Goal: Book appointment/travel/reservation

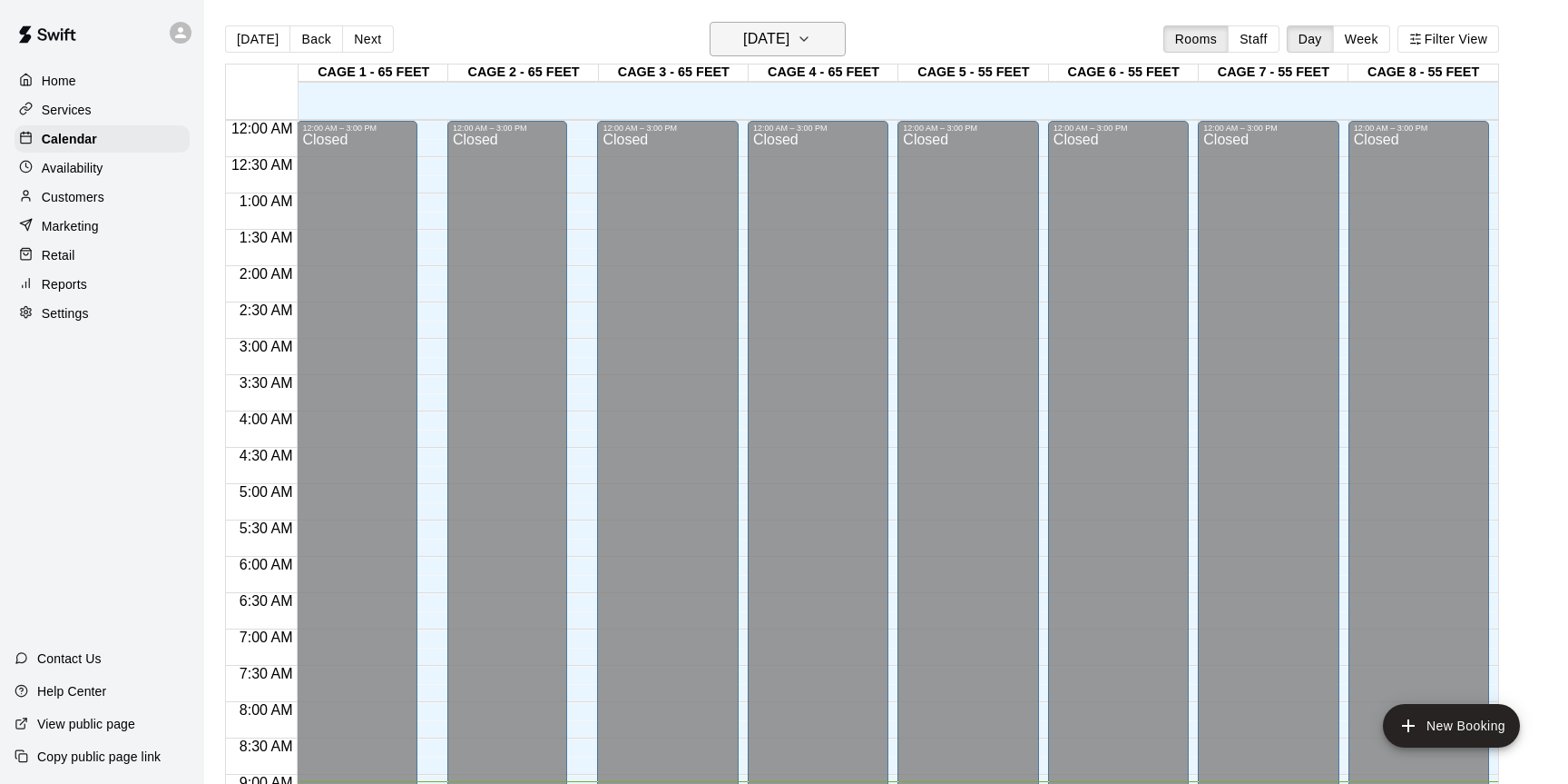
scroll to position [661, 0]
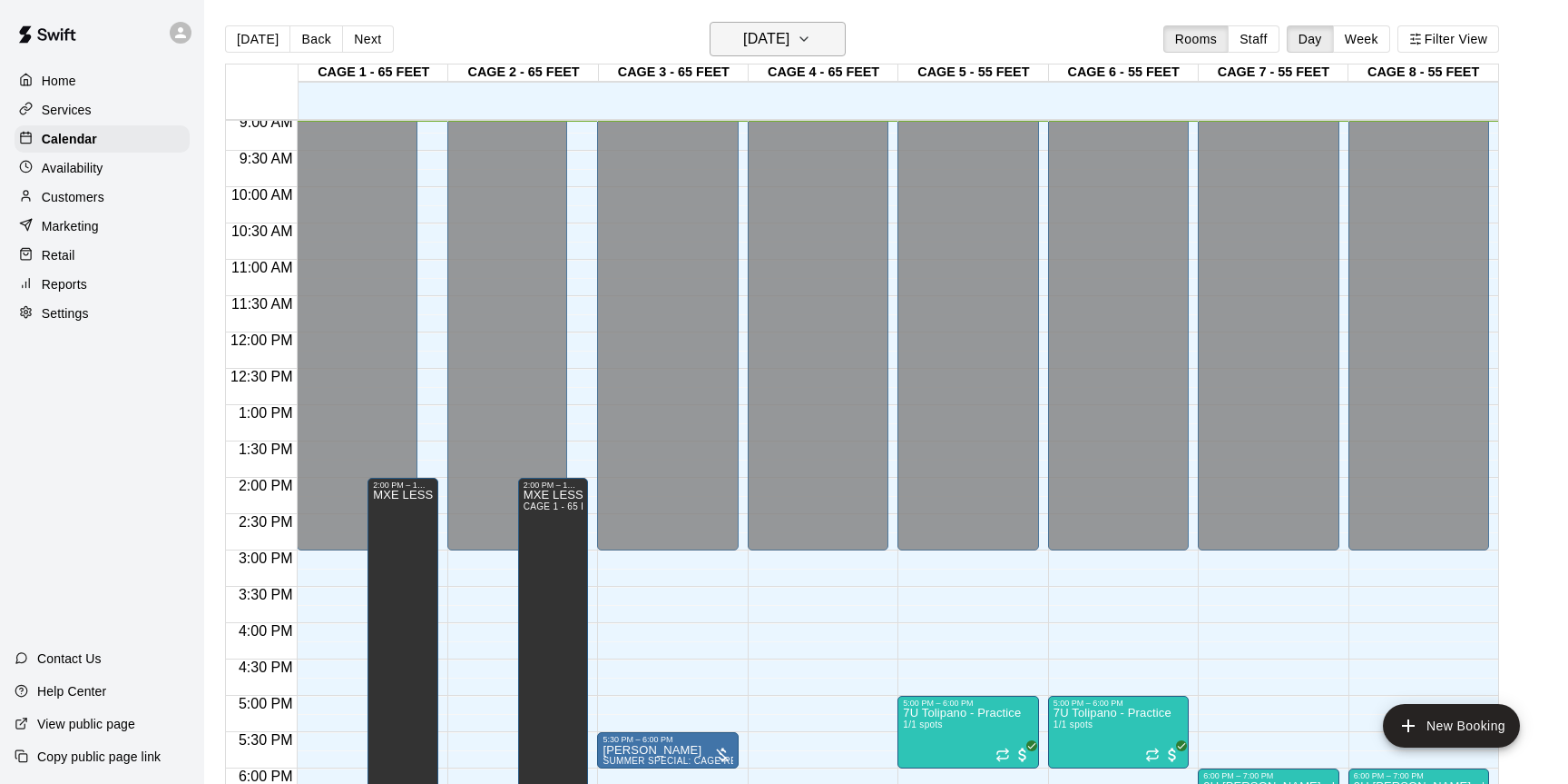
click at [789, 39] on h6 "[DATE]" at bounding box center [766, 39] width 46 height 25
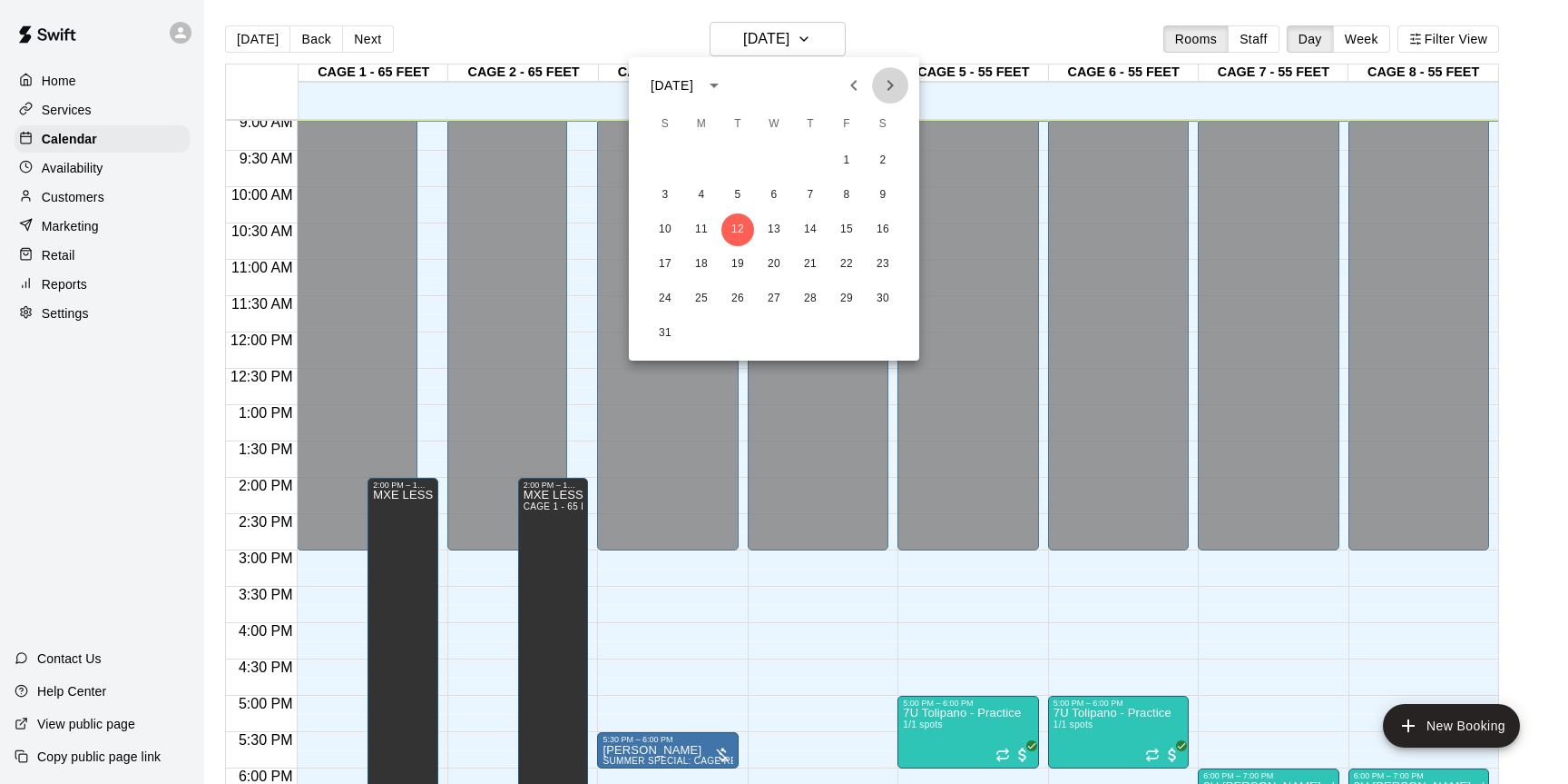
click at [889, 81] on icon "Next month" at bounding box center [890, 85] width 7 height 11
click at [877, 153] on button "6" at bounding box center [883, 161] width 33 height 33
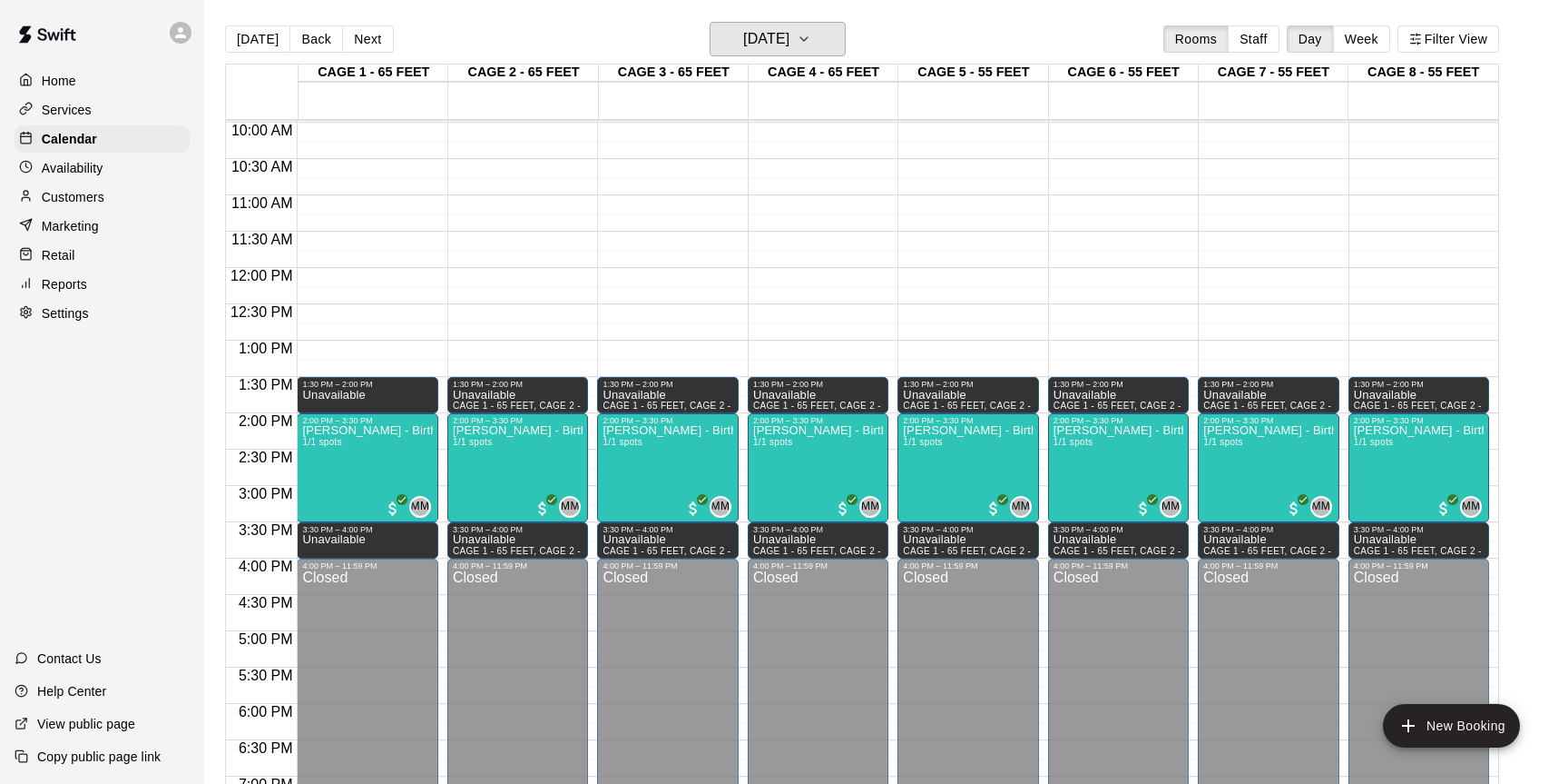
scroll to position [744, 0]
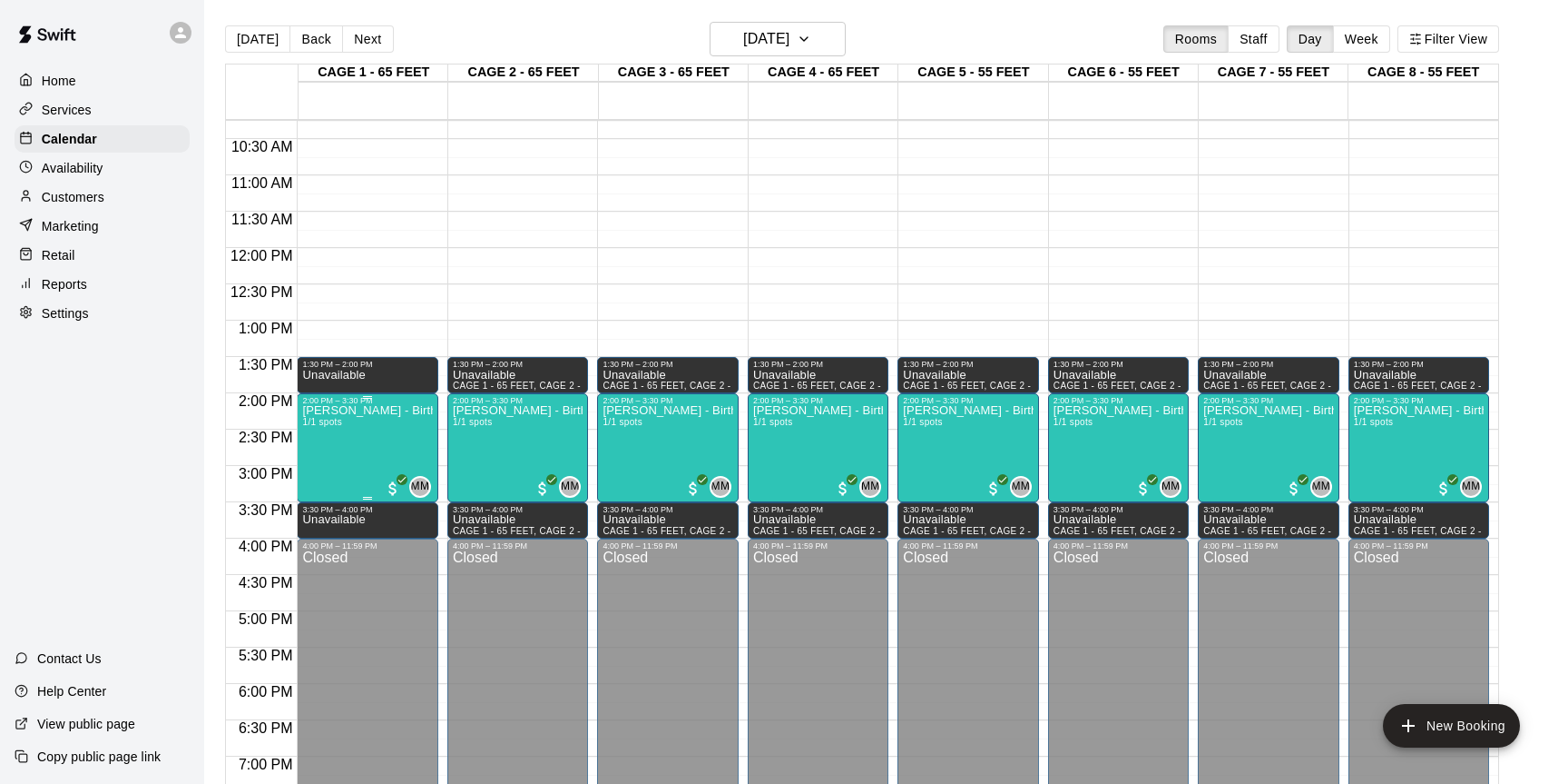
click at [410, 433] on div "[PERSON_NAME] - Birthday Party 1/1 spots" at bounding box center [367, 797] width 130 height 784
click at [319, 431] on icon "edit" at bounding box center [321, 424] width 22 height 22
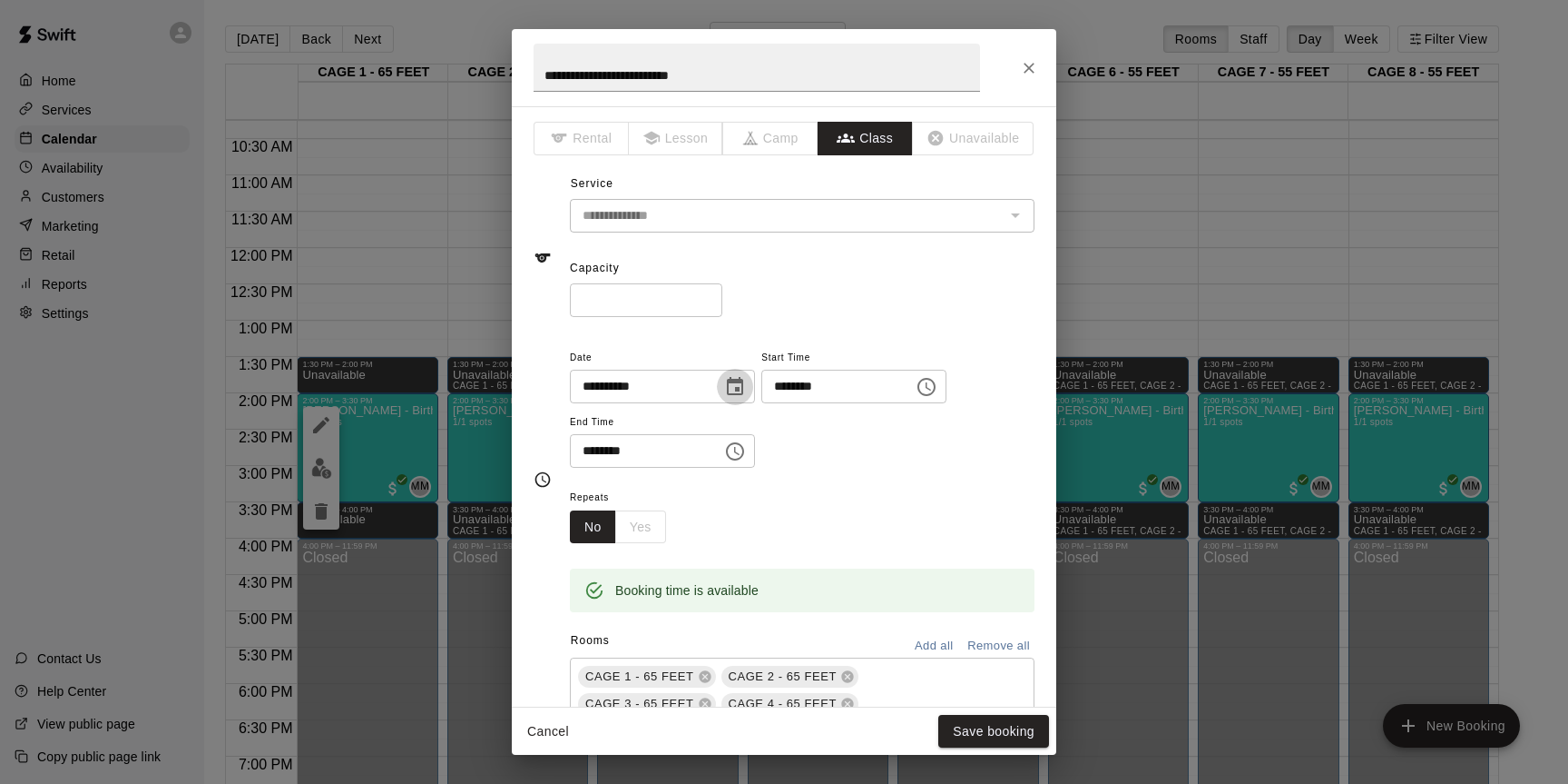
click at [740, 388] on icon "Choose date, selected date is Sep 6, 2025" at bounding box center [734, 386] width 16 height 18
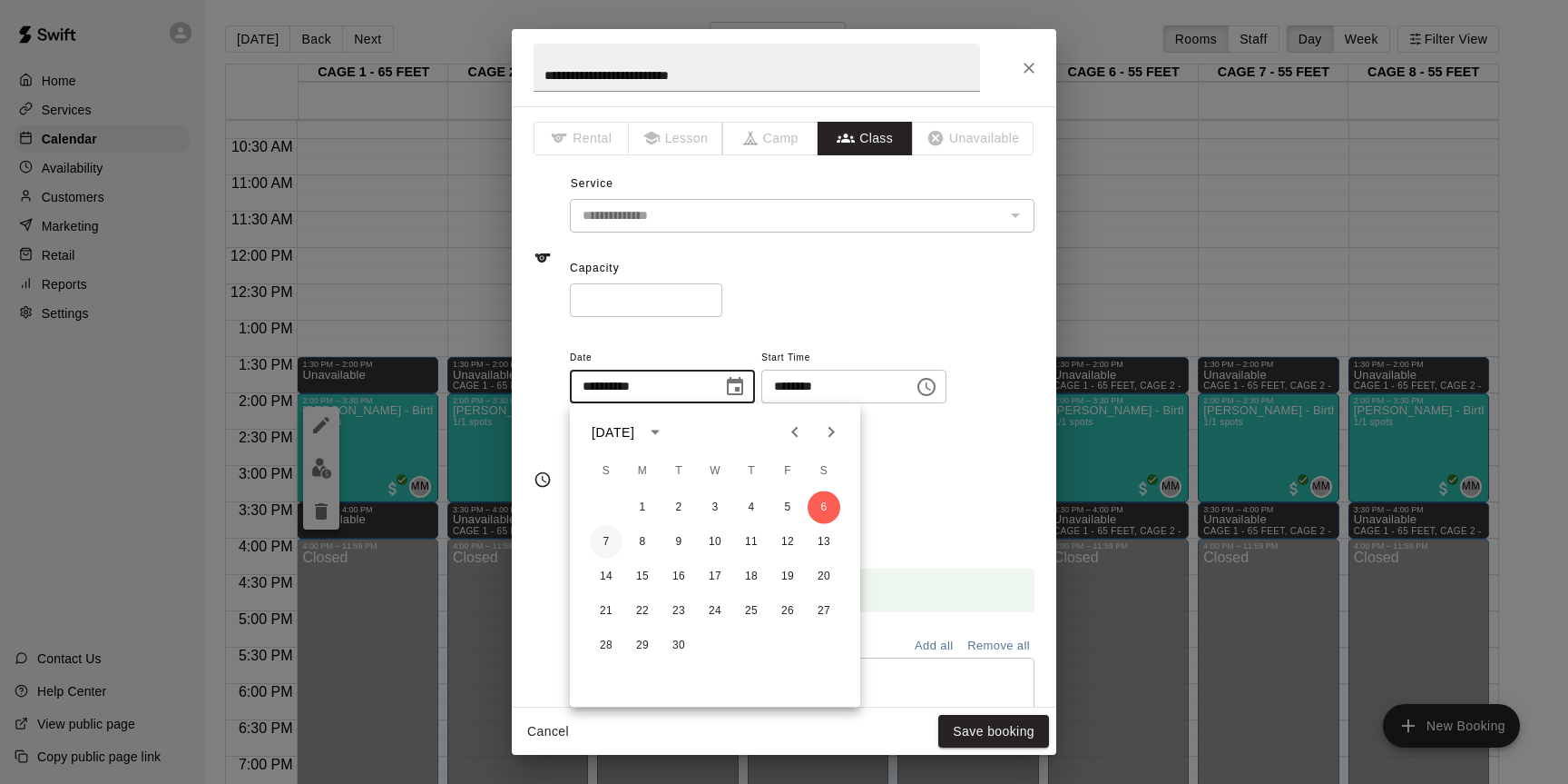
click at [609, 535] on button "7" at bounding box center [606, 542] width 33 height 33
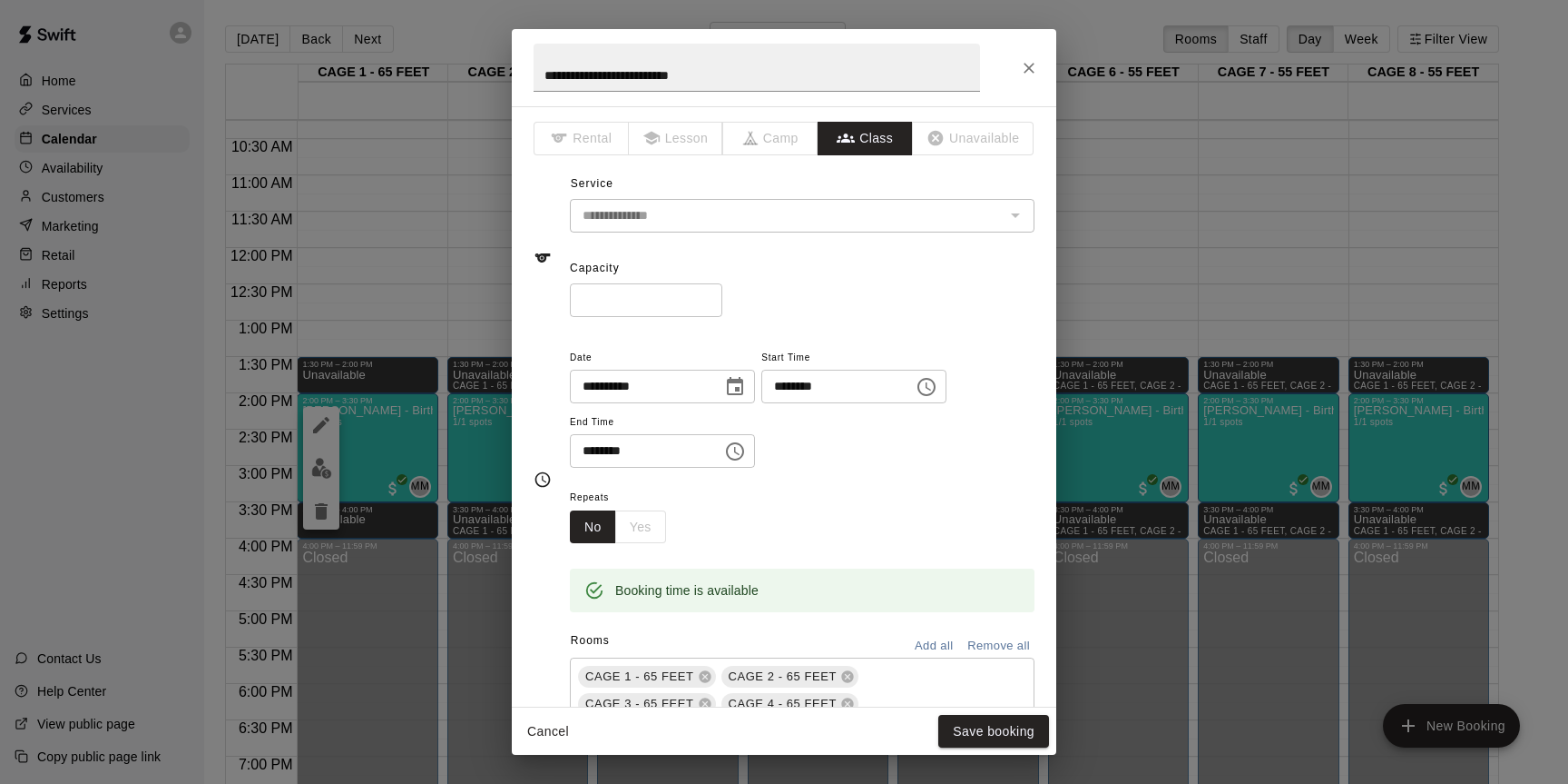
type input "**********"
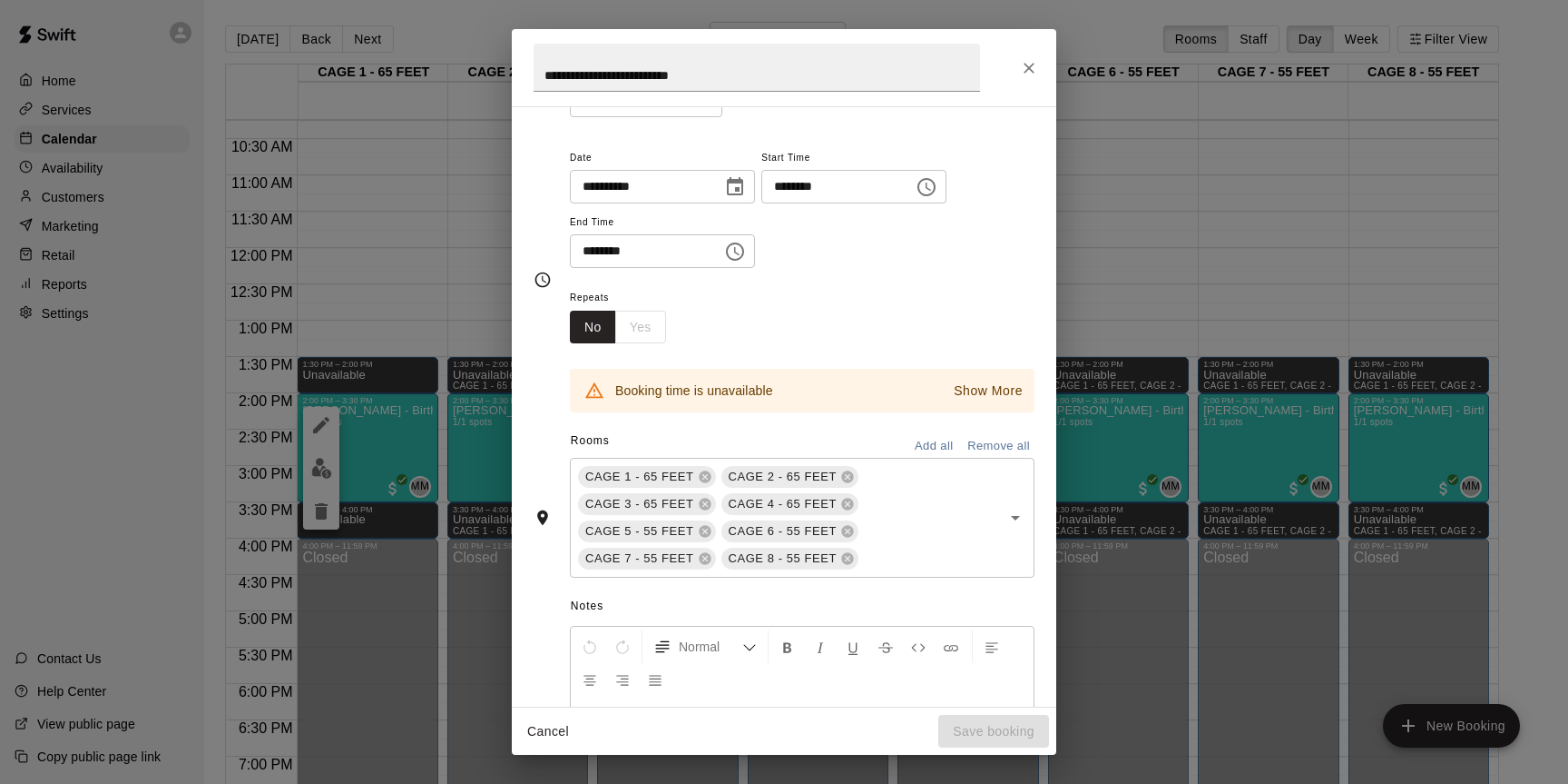
scroll to position [197, 0]
click at [959, 397] on p "Show More" at bounding box center [989, 393] width 69 height 19
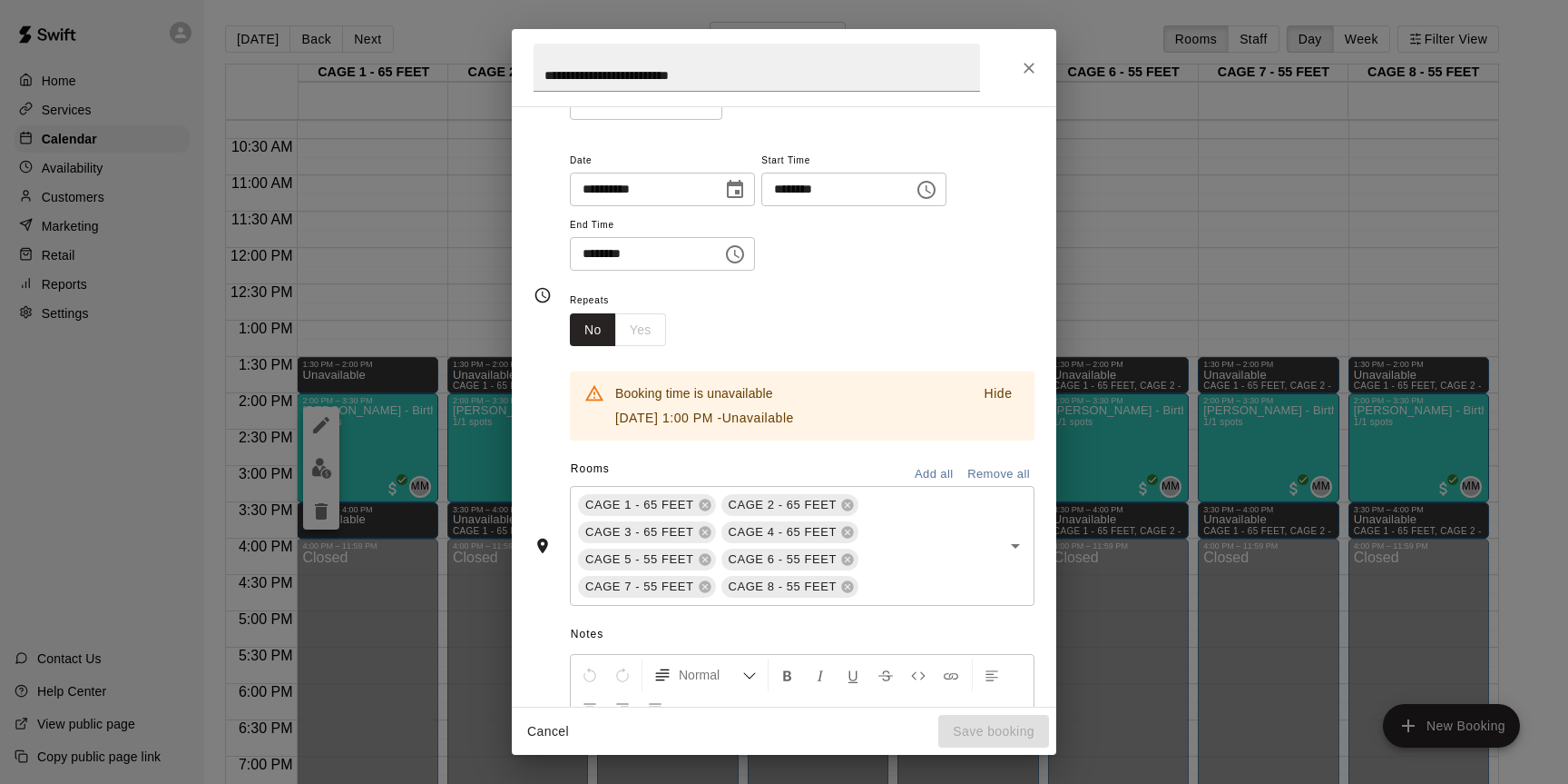
click at [966, 329] on div "Repeats No Yes" at bounding box center [802, 316] width 465 height 57
click at [1033, 68] on icon "Close" at bounding box center [1028, 68] width 18 height 18
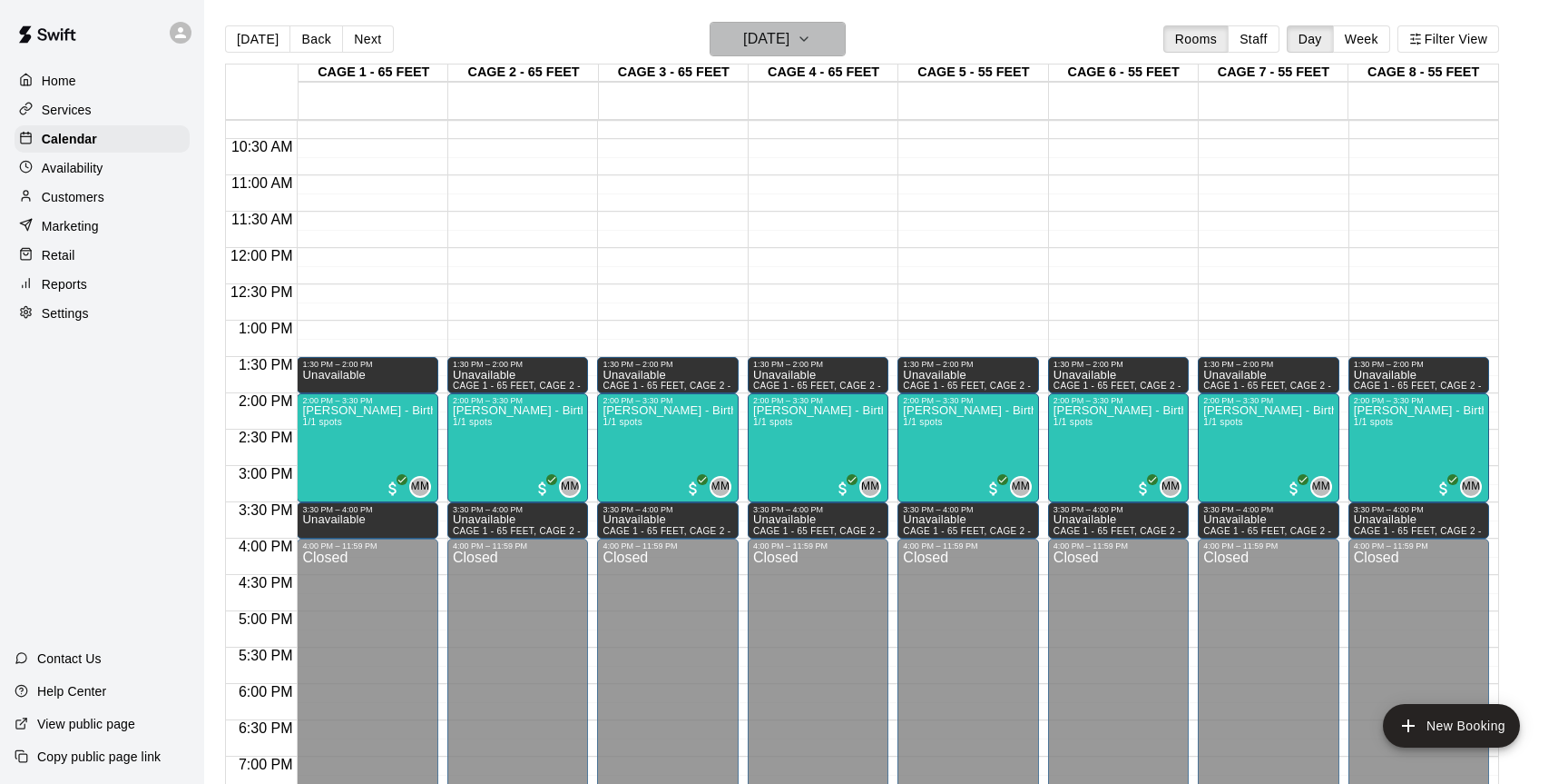
click at [825, 41] on button "[DATE]" at bounding box center [777, 40] width 136 height 35
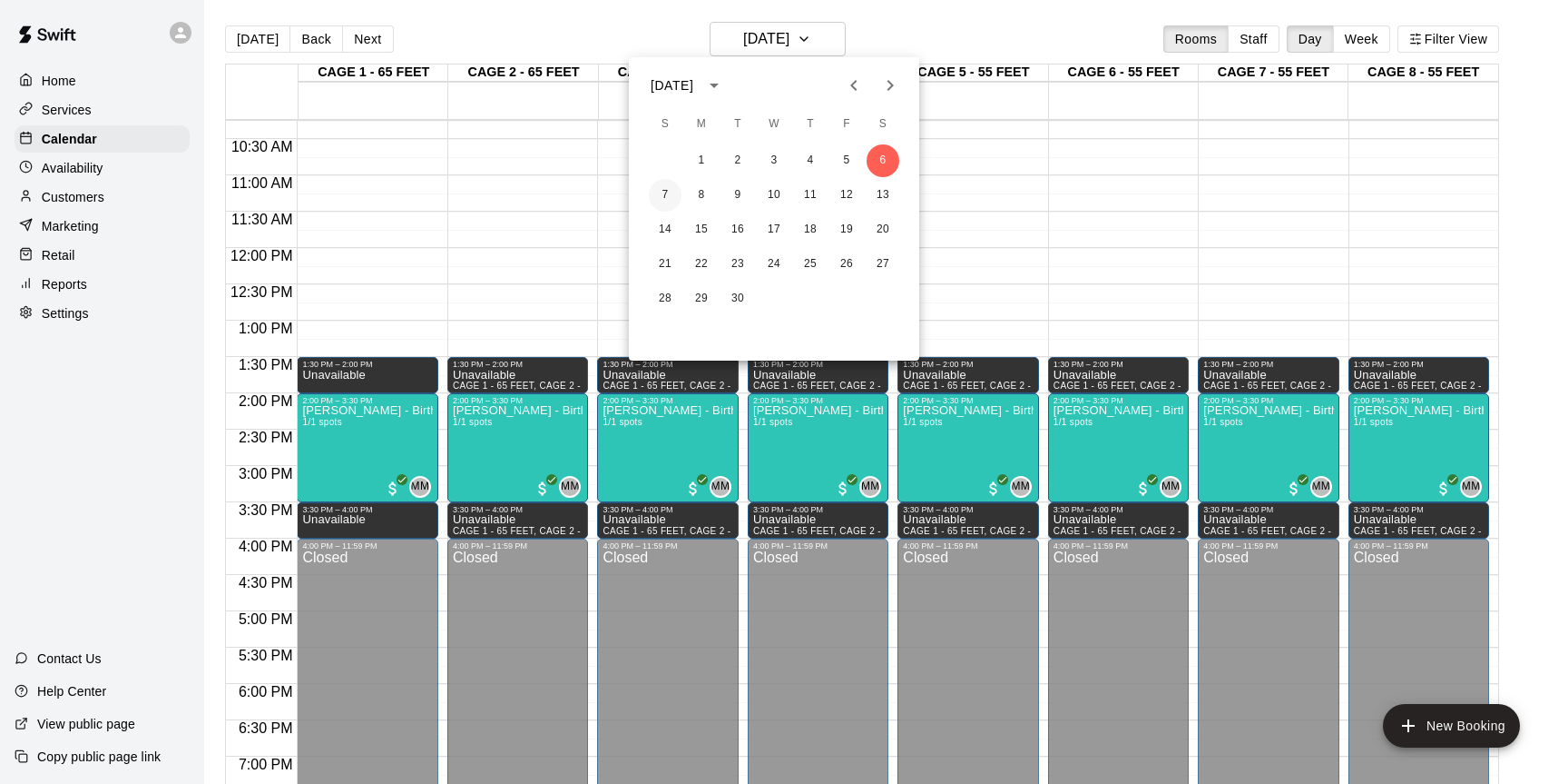
click at [666, 184] on button "7" at bounding box center [665, 195] width 33 height 33
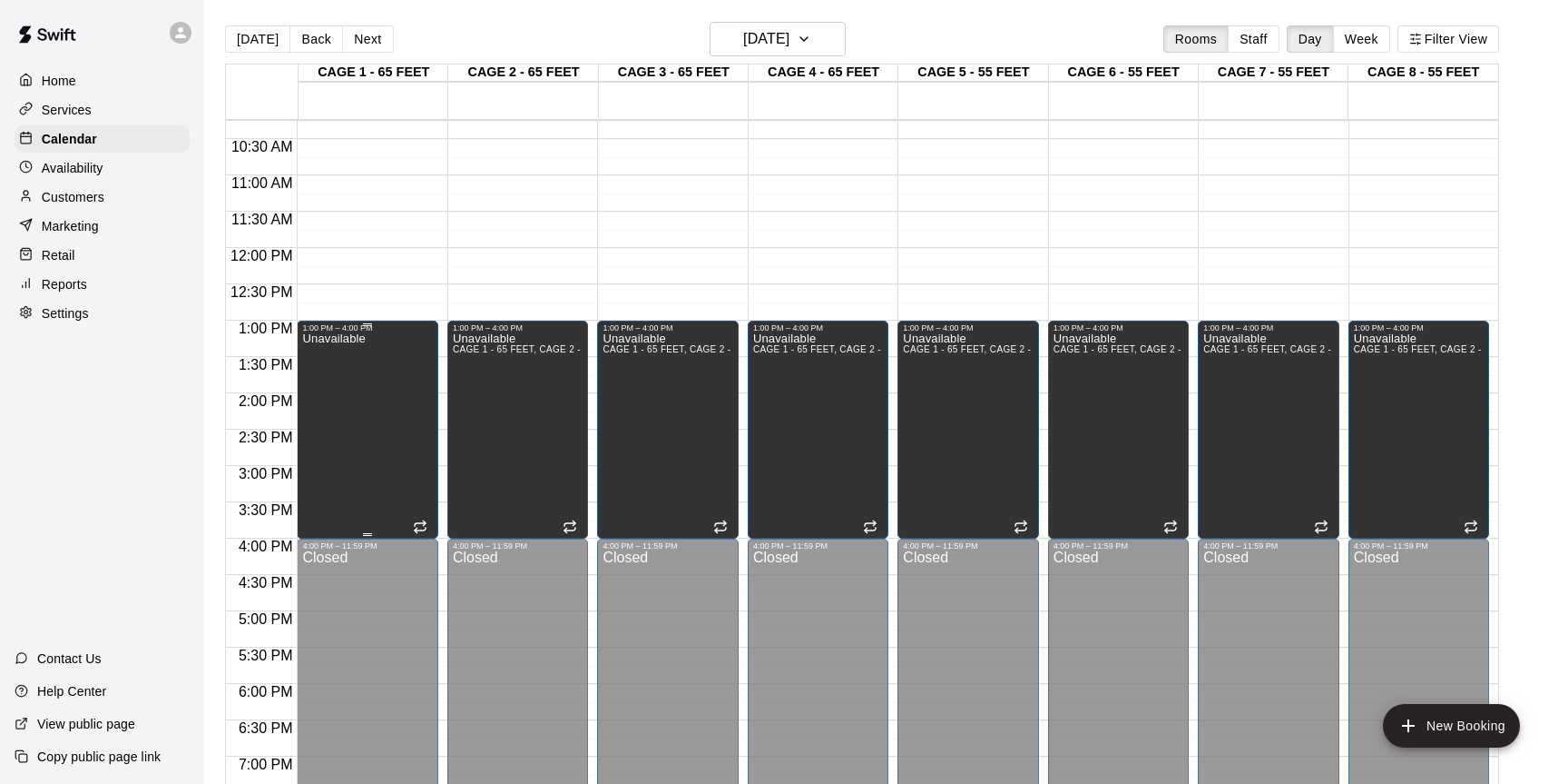
click at [393, 452] on div "Unavailable" at bounding box center [367, 724] width 130 height 784
click at [331, 398] on icon "delete" at bounding box center [321, 395] width 22 height 22
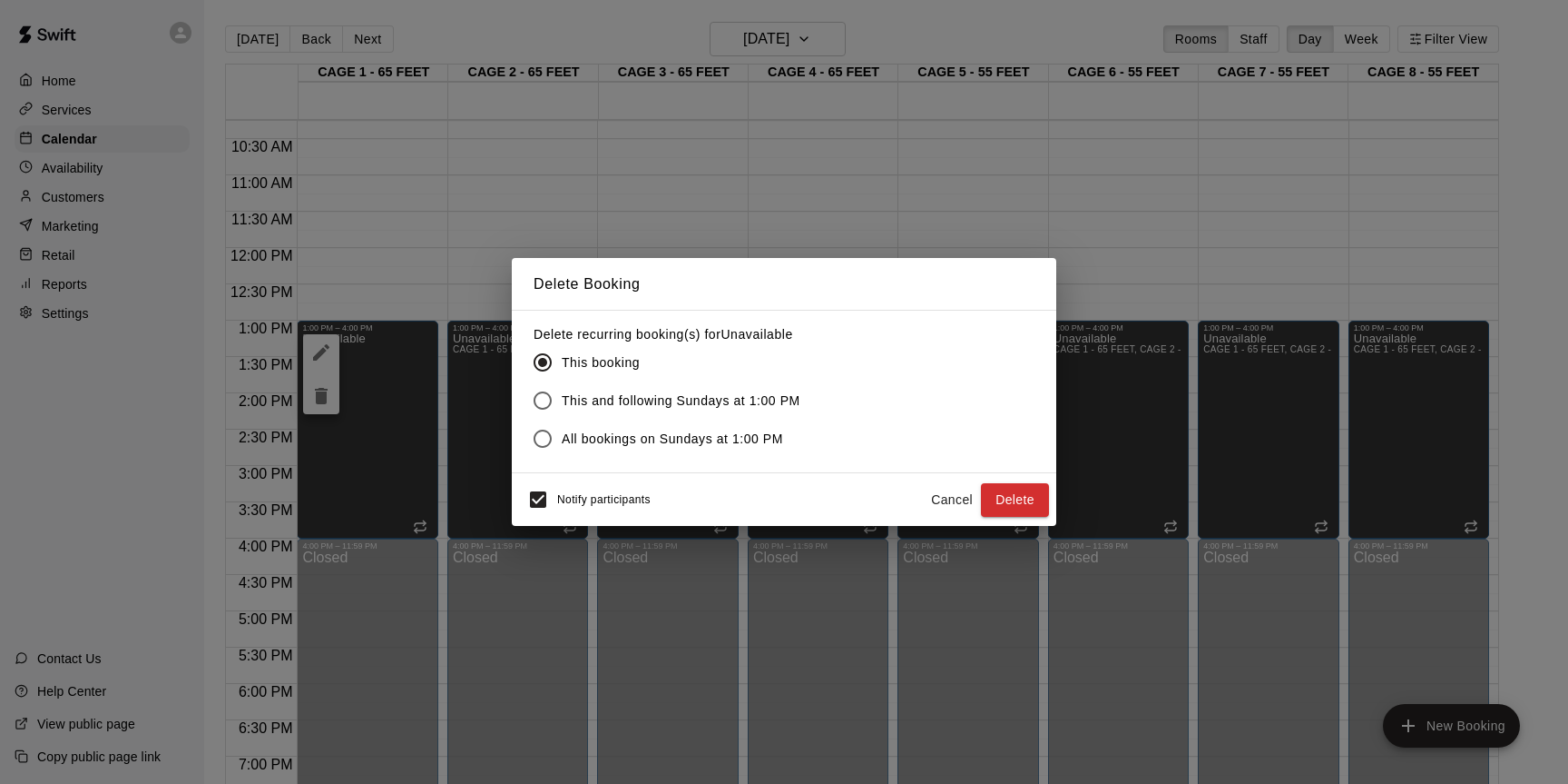
click at [678, 396] on span "This and following Sundays at 1:00 PM" at bounding box center [681, 401] width 239 height 19
click at [1001, 499] on button "Delete" at bounding box center [1015, 500] width 68 height 34
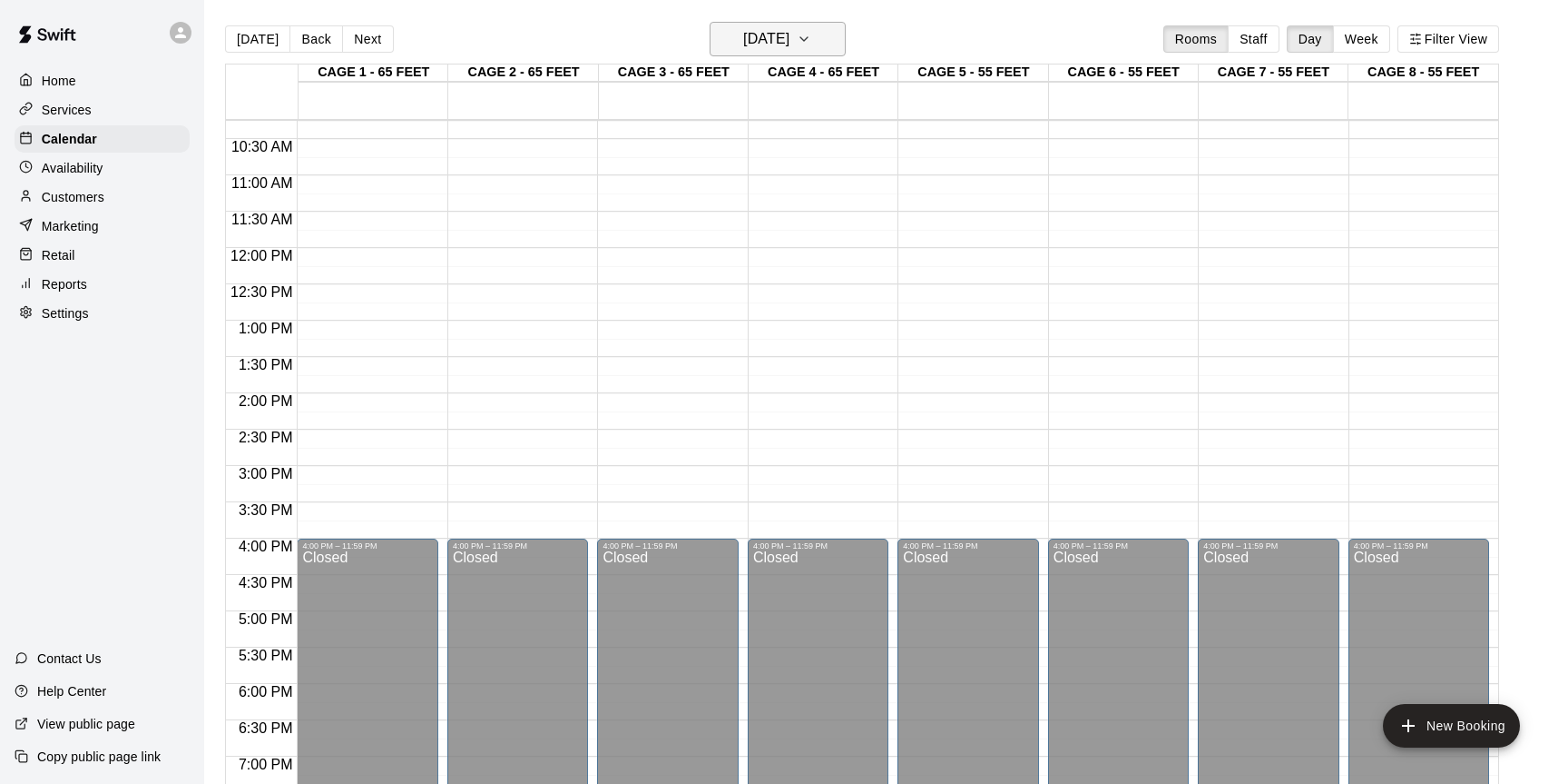
click at [814, 50] on button "[DATE]" at bounding box center [777, 40] width 136 height 35
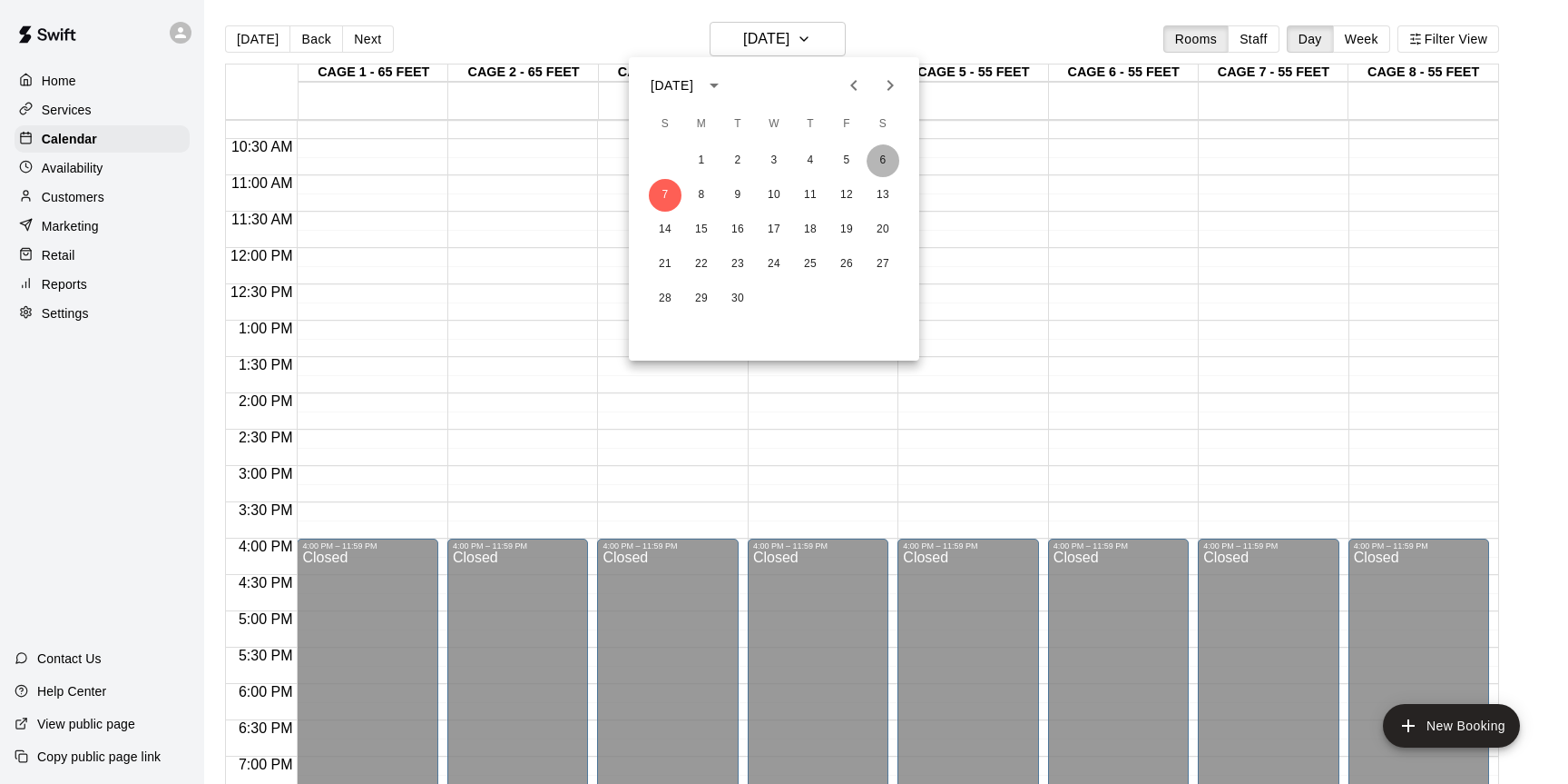
click at [886, 163] on button "6" at bounding box center [883, 161] width 33 height 33
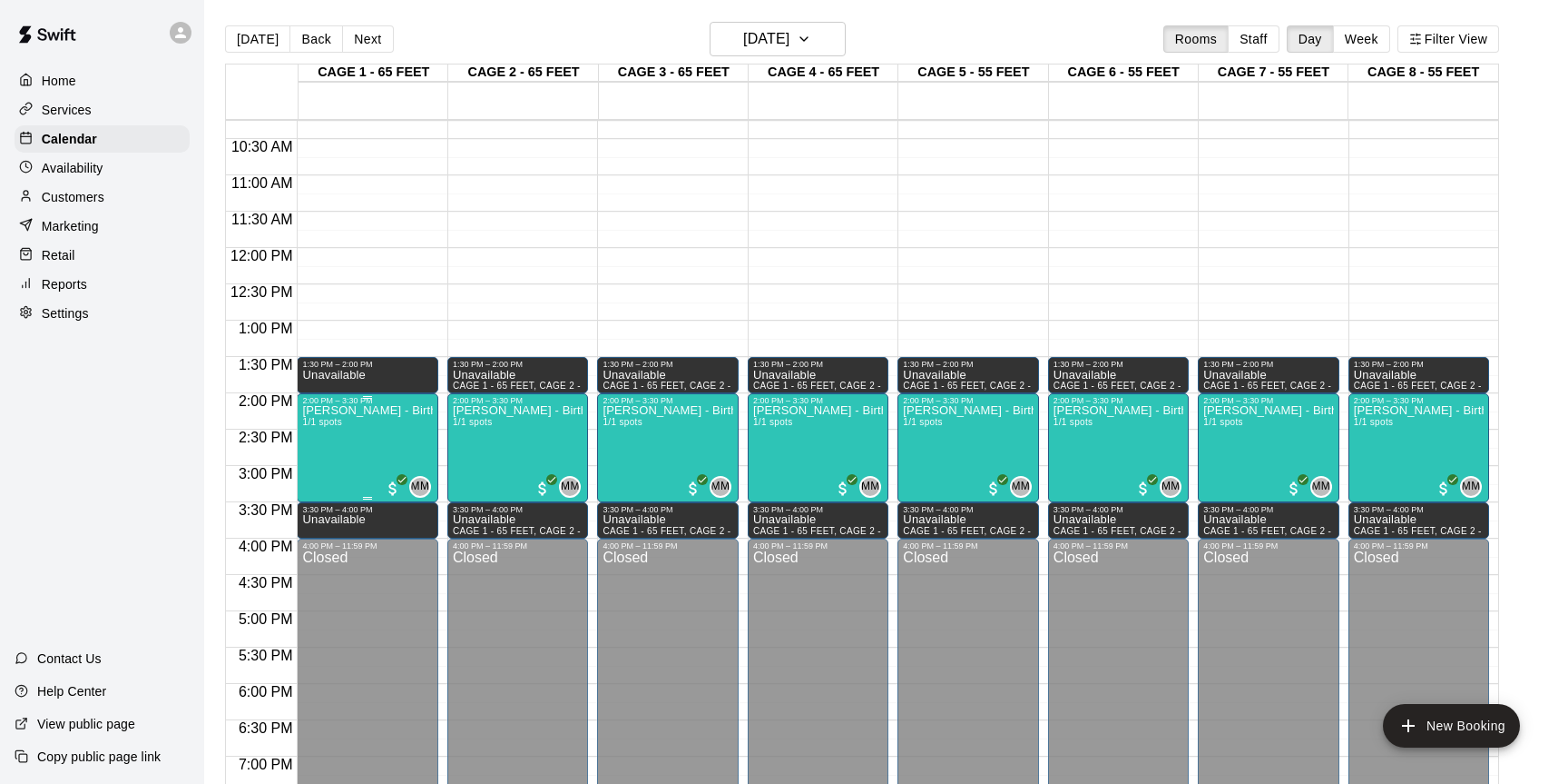
click at [426, 442] on div "[PERSON_NAME] - Birthday Party 1/1 spots" at bounding box center [367, 797] width 130 height 784
click at [324, 424] on icon "edit" at bounding box center [321, 424] width 16 height 16
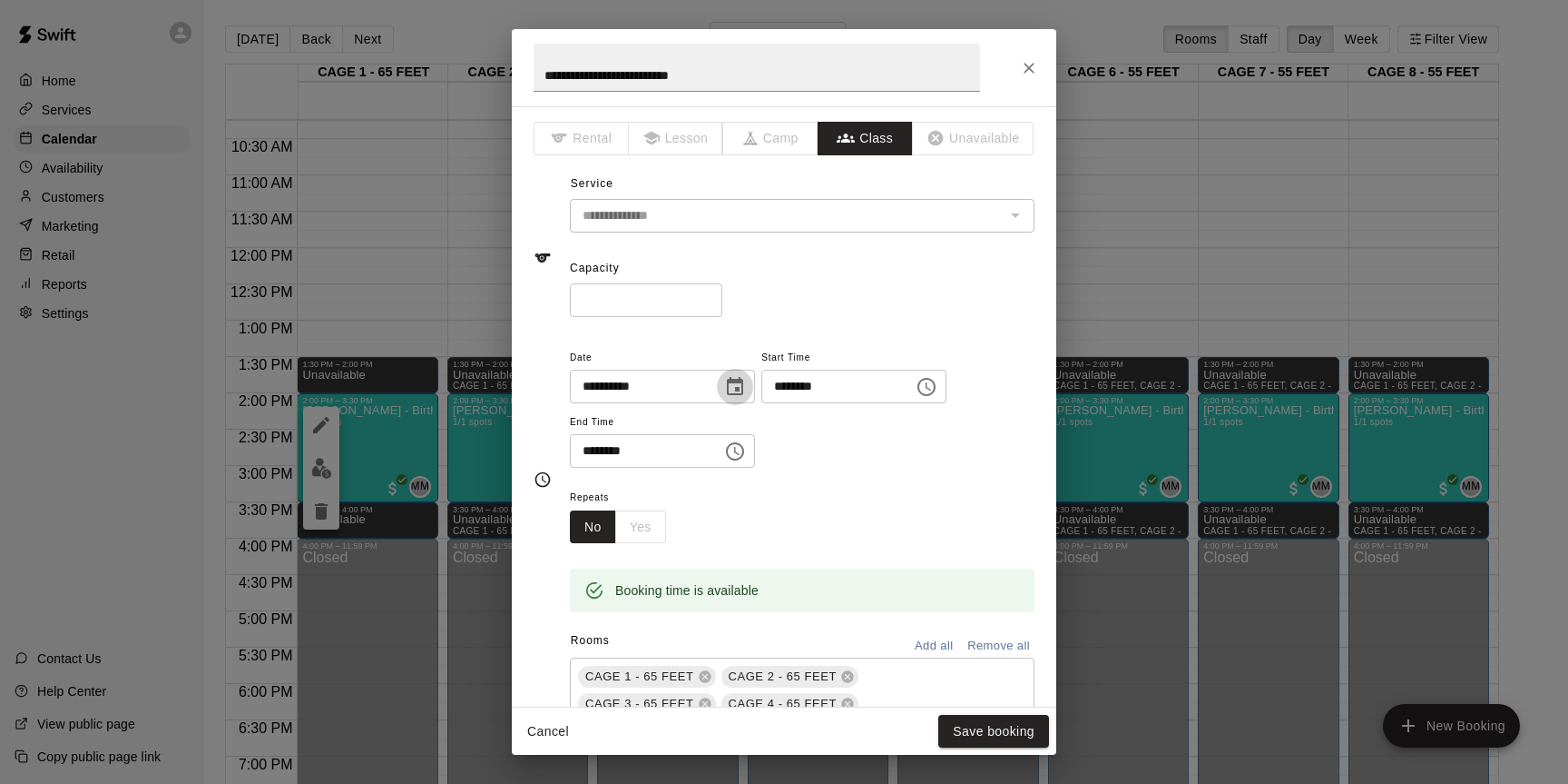
click at [734, 381] on icon "Choose date, selected date is Sep 6, 2025" at bounding box center [734, 386] width 16 height 18
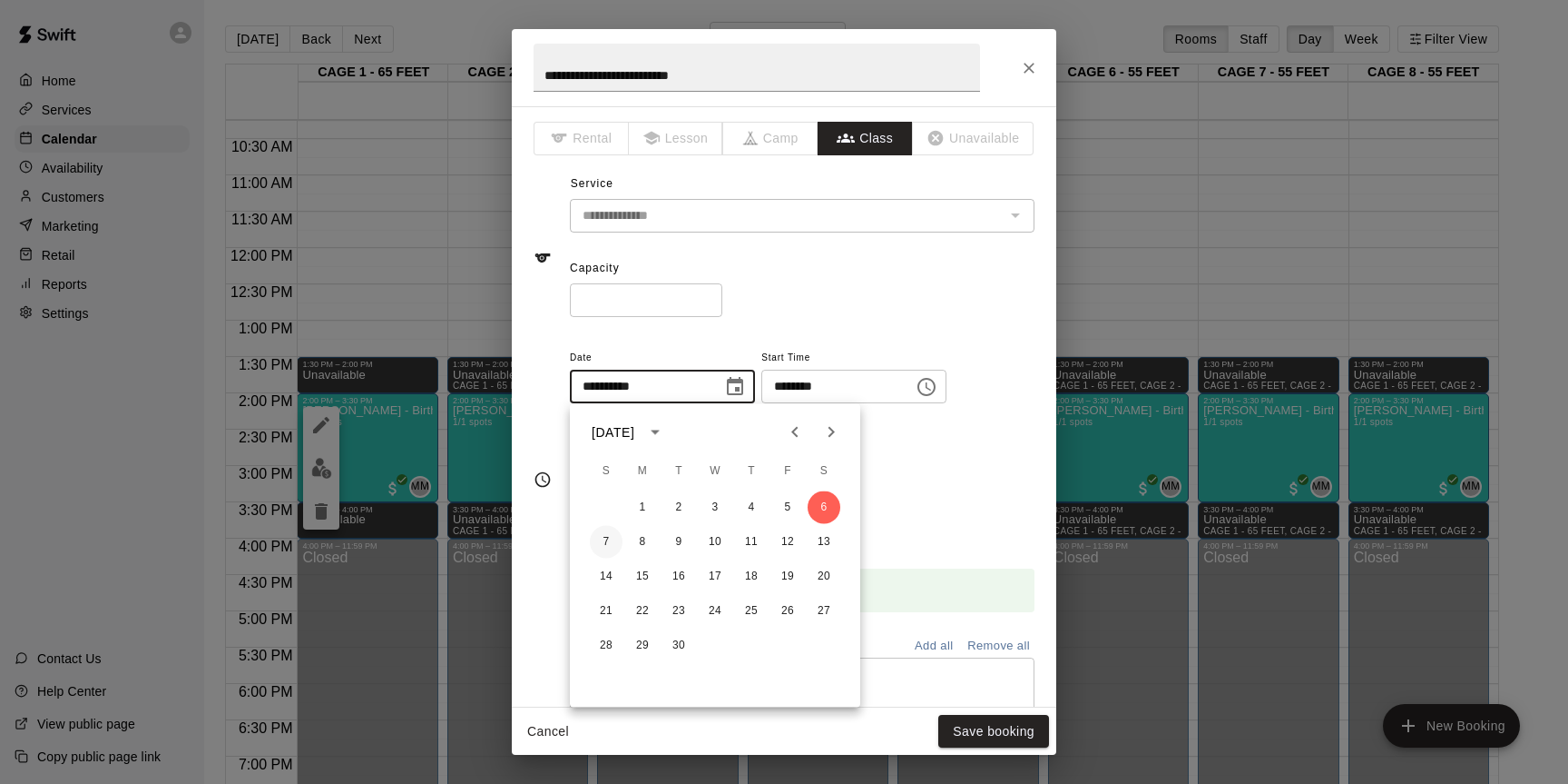
click at [612, 539] on button "7" at bounding box center [606, 542] width 33 height 33
type input "**********"
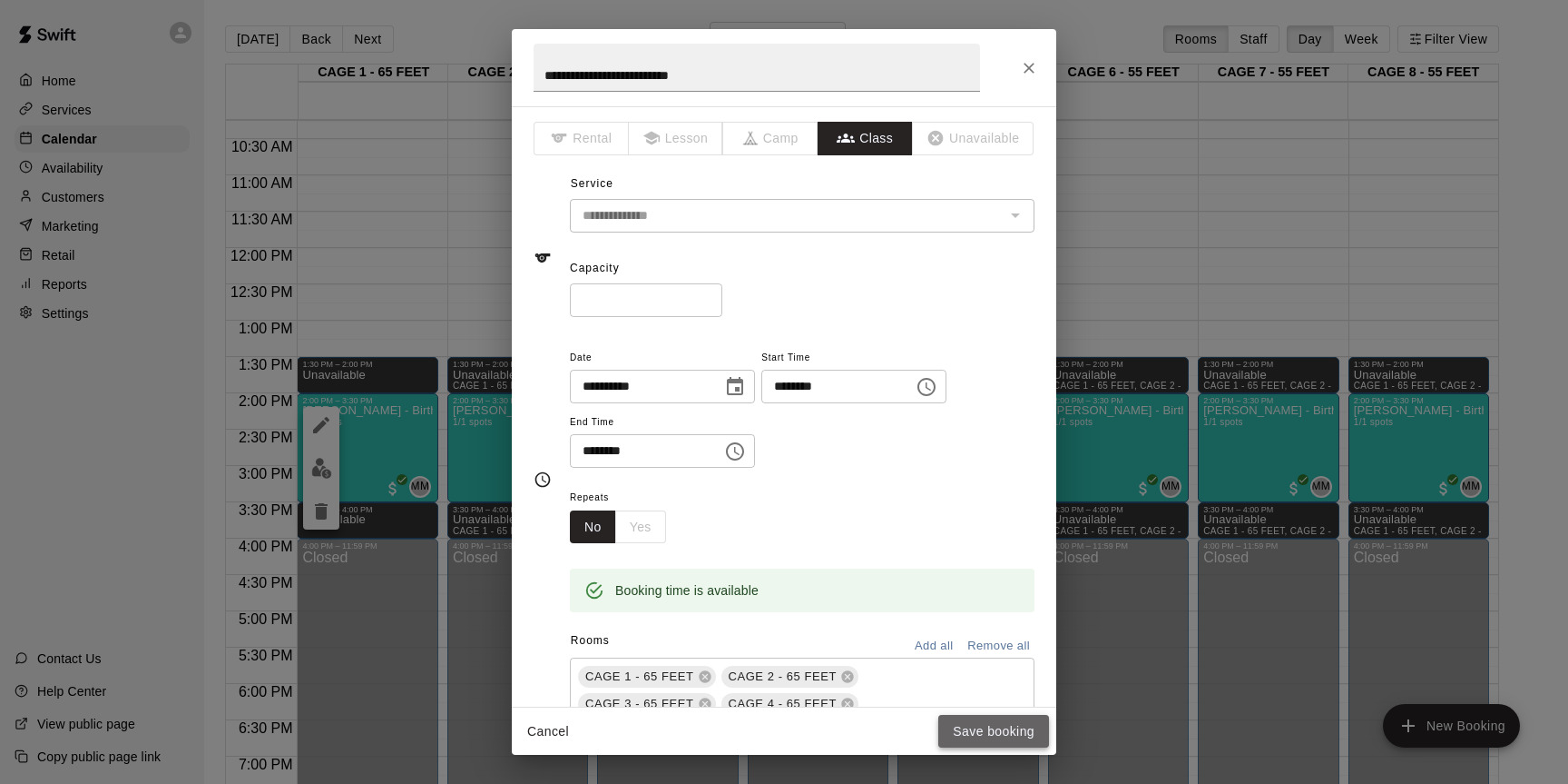
click at [979, 728] on button "Save booking" at bounding box center [994, 731] width 111 height 34
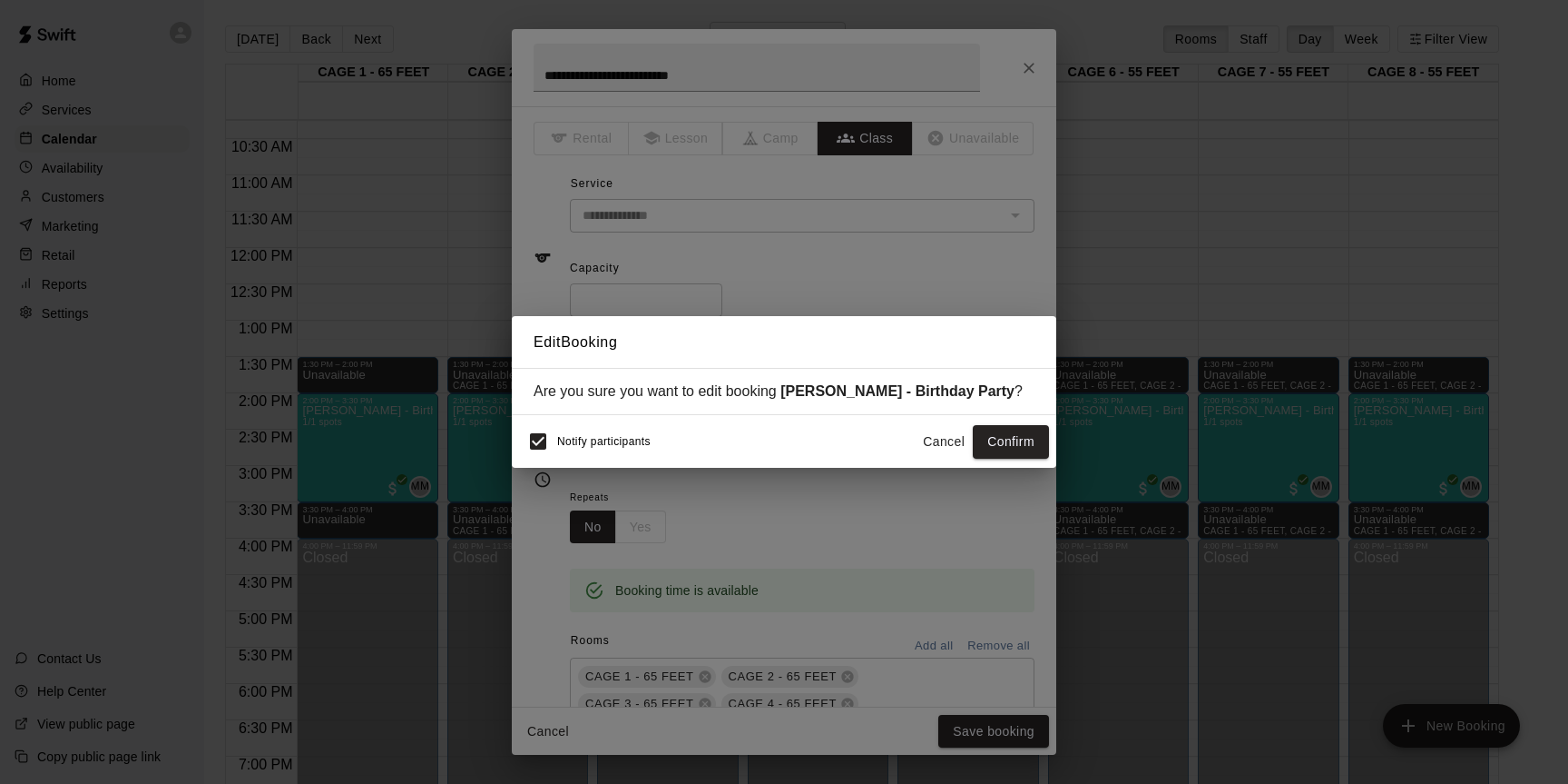
click at [994, 442] on button "Confirm" at bounding box center [1010, 442] width 76 height 34
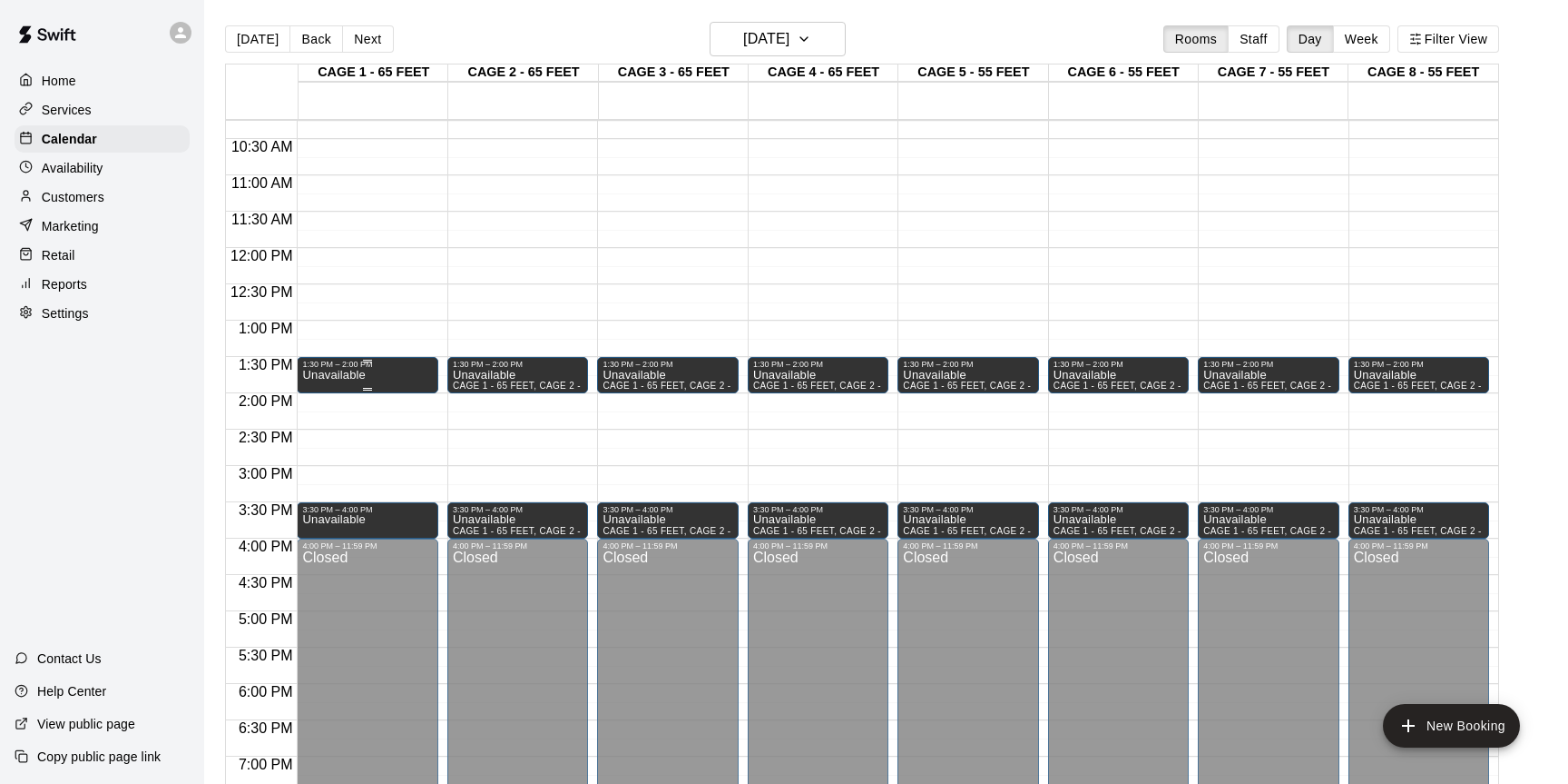
click at [385, 381] on div "Unavailable" at bounding box center [367, 760] width 130 height 784
click at [328, 436] on icon "delete" at bounding box center [321, 432] width 22 height 22
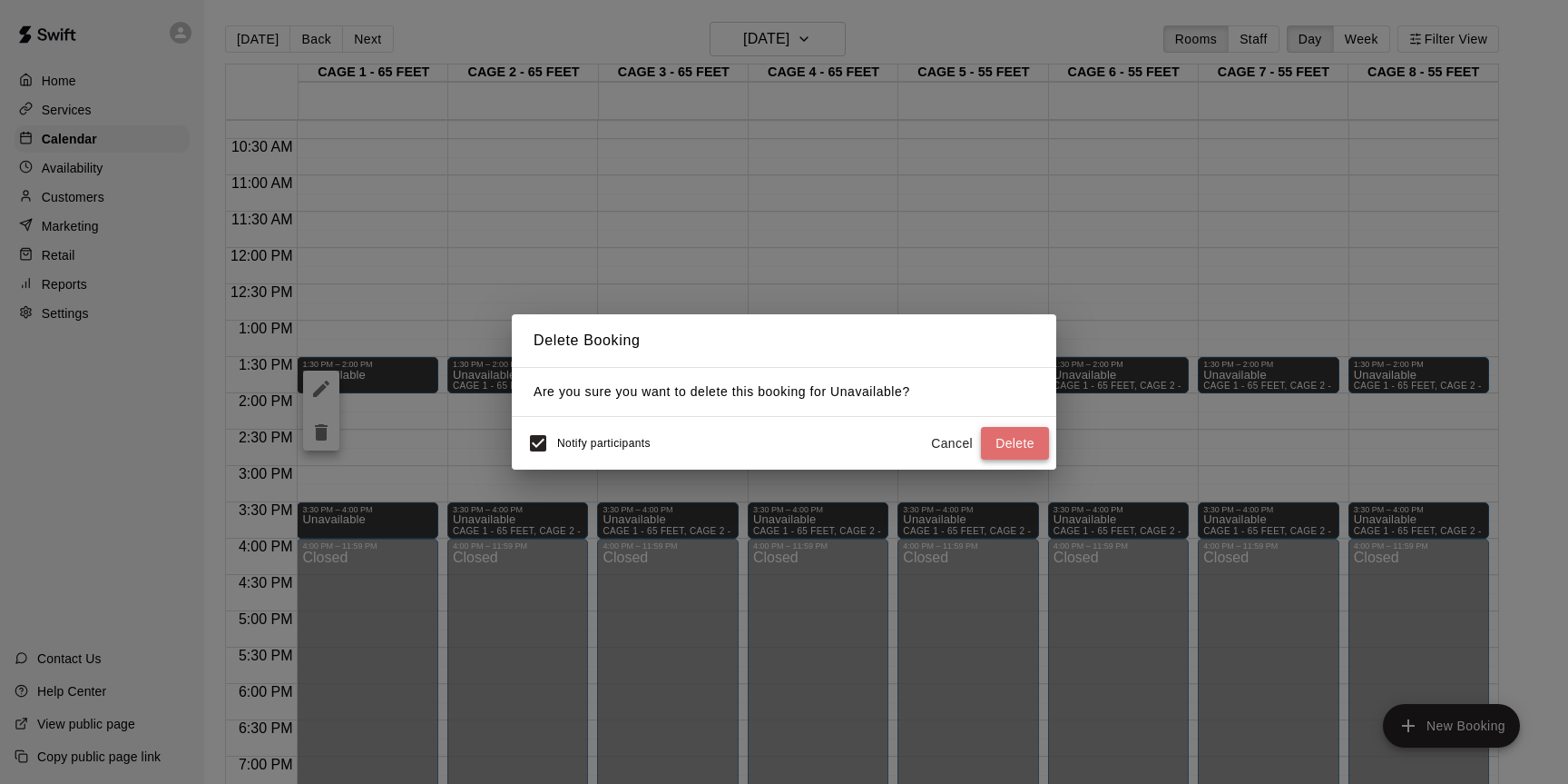
click at [991, 445] on button "Delete" at bounding box center [1015, 444] width 68 height 34
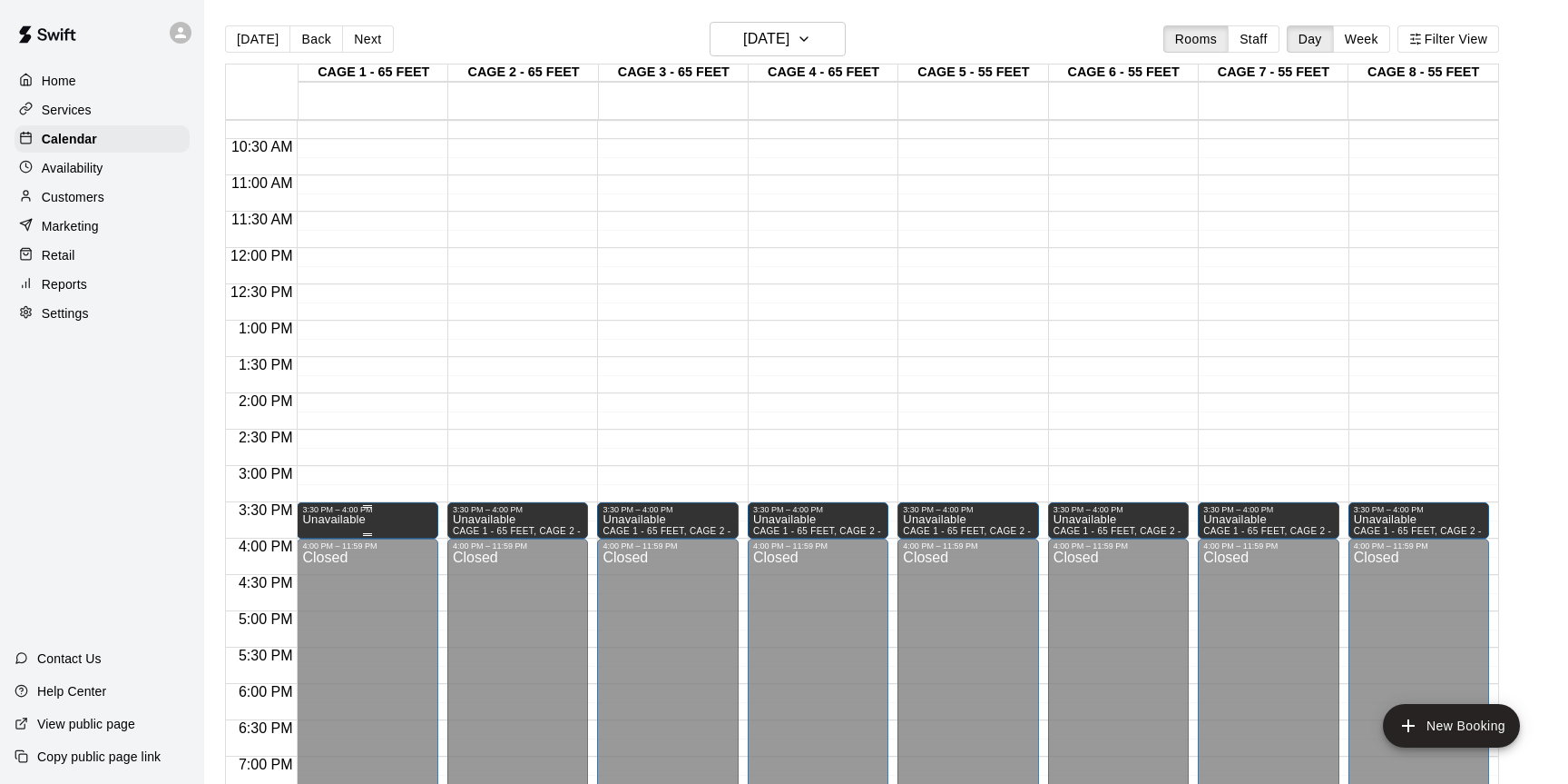
click at [330, 571] on icon "delete" at bounding box center [321, 578] width 22 height 22
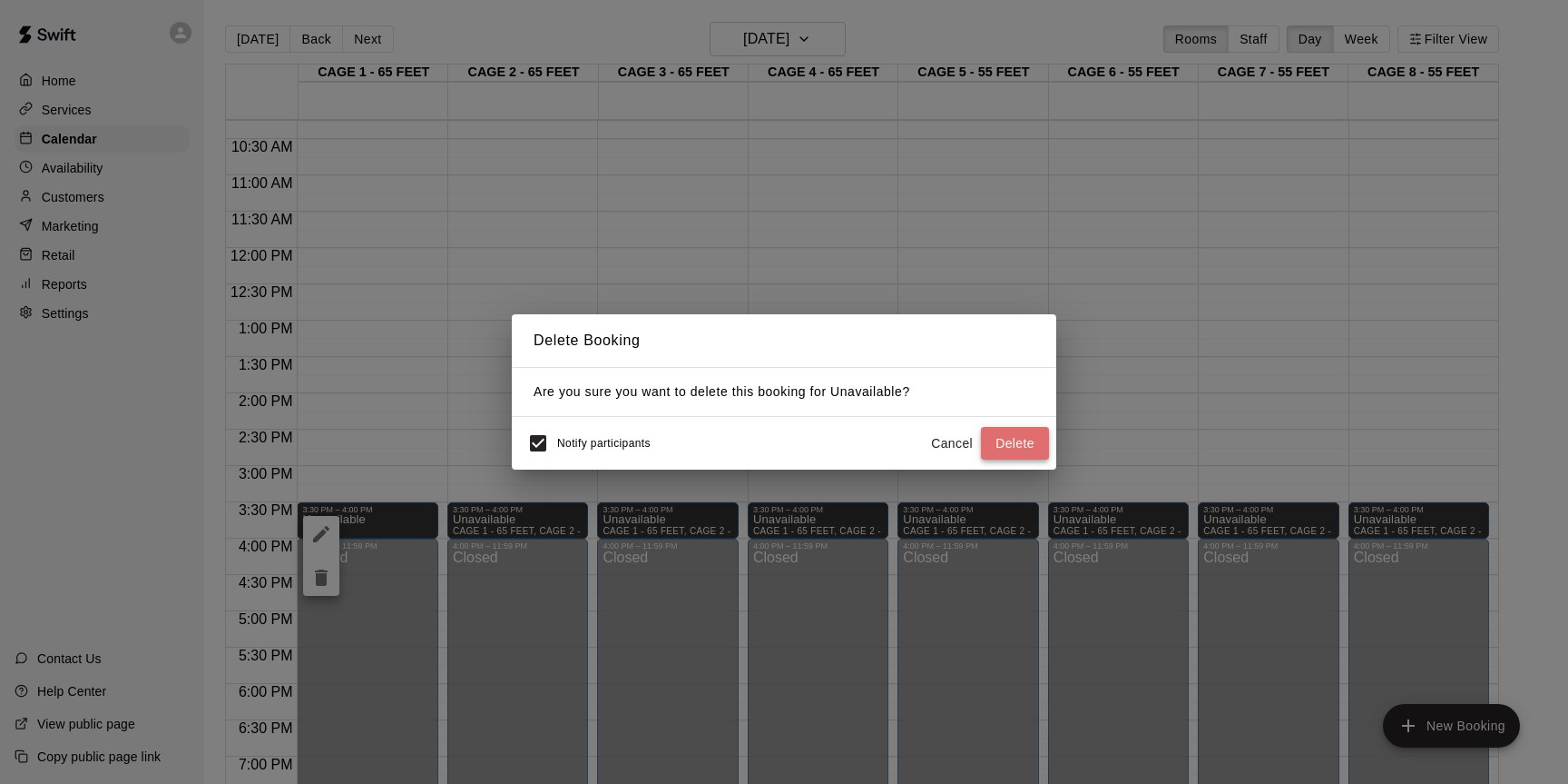
click at [1020, 441] on button "Delete" at bounding box center [1015, 444] width 68 height 34
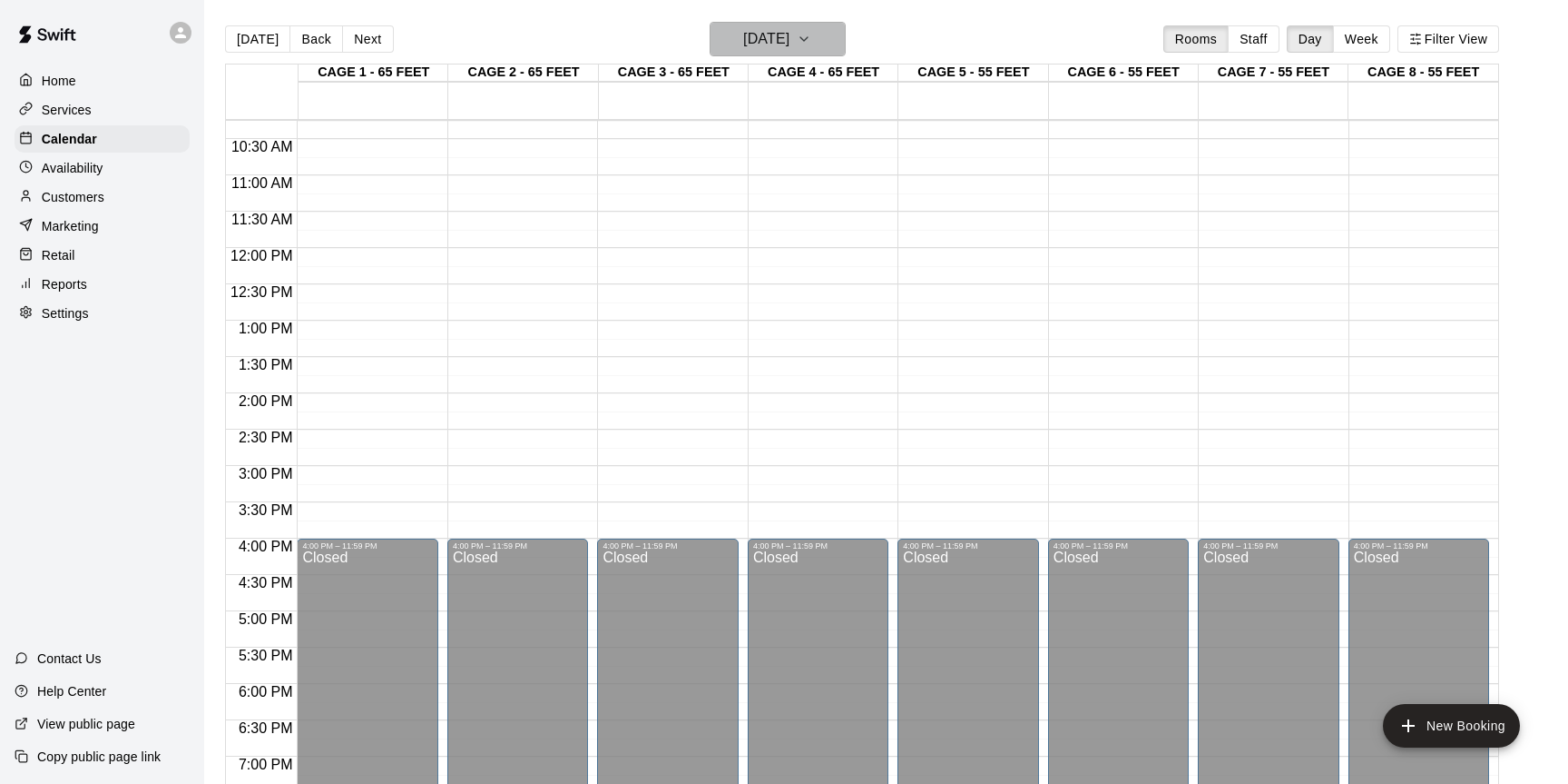
click at [818, 26] on button "[DATE]" at bounding box center [777, 40] width 136 height 35
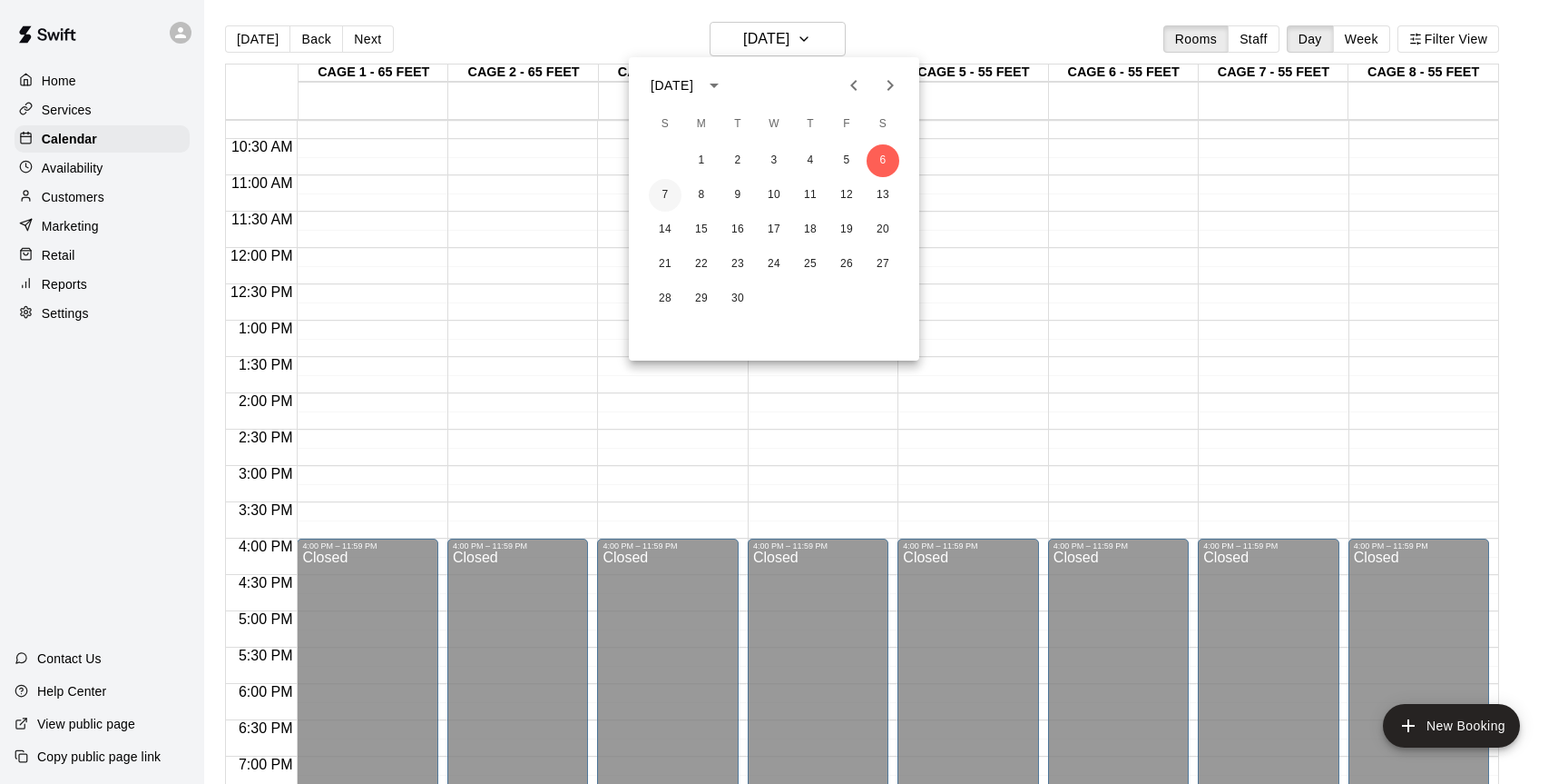
click at [671, 188] on button "7" at bounding box center [665, 195] width 33 height 33
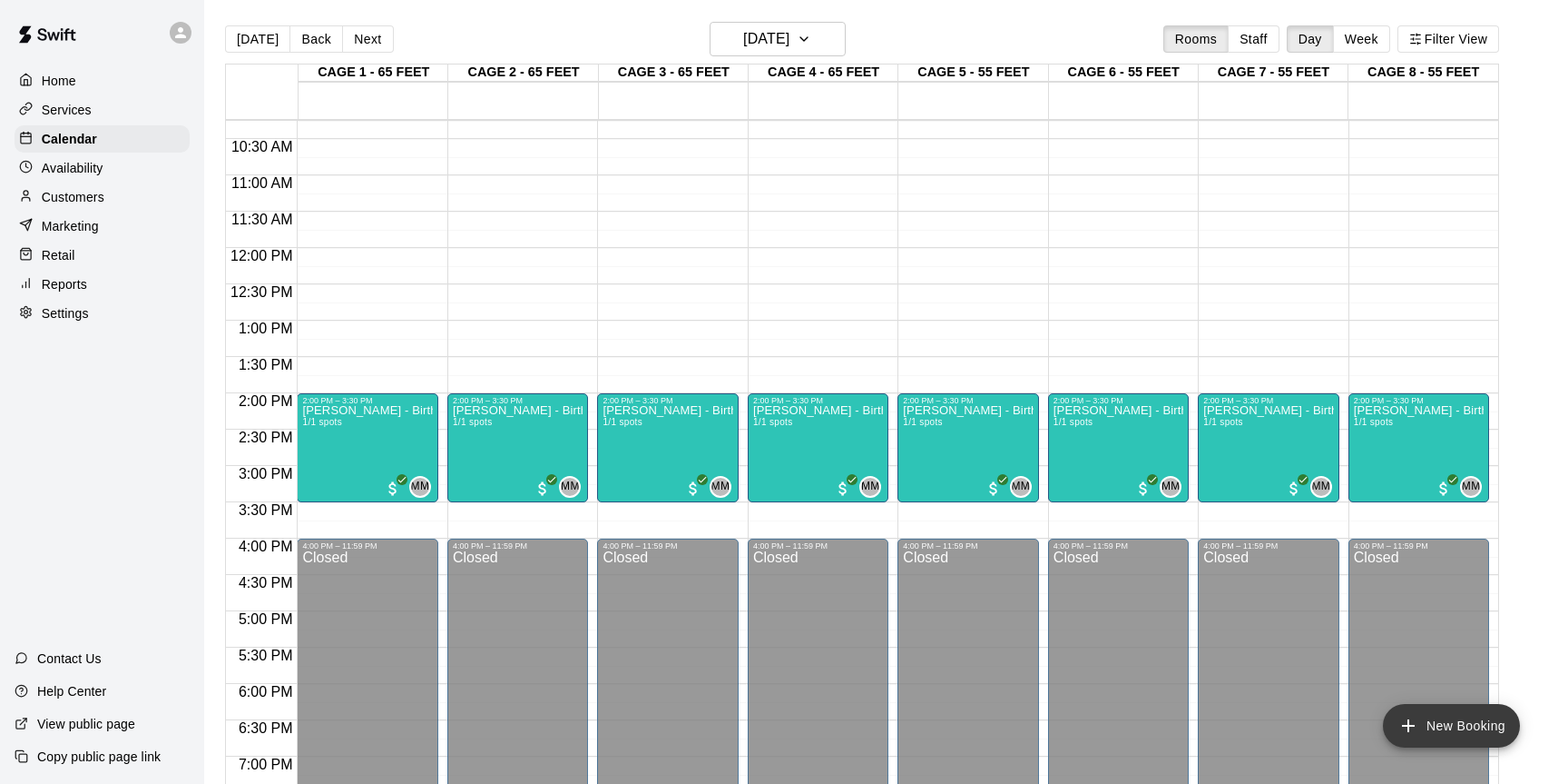
click at [1438, 721] on button "New Booking" at bounding box center [1451, 725] width 137 height 43
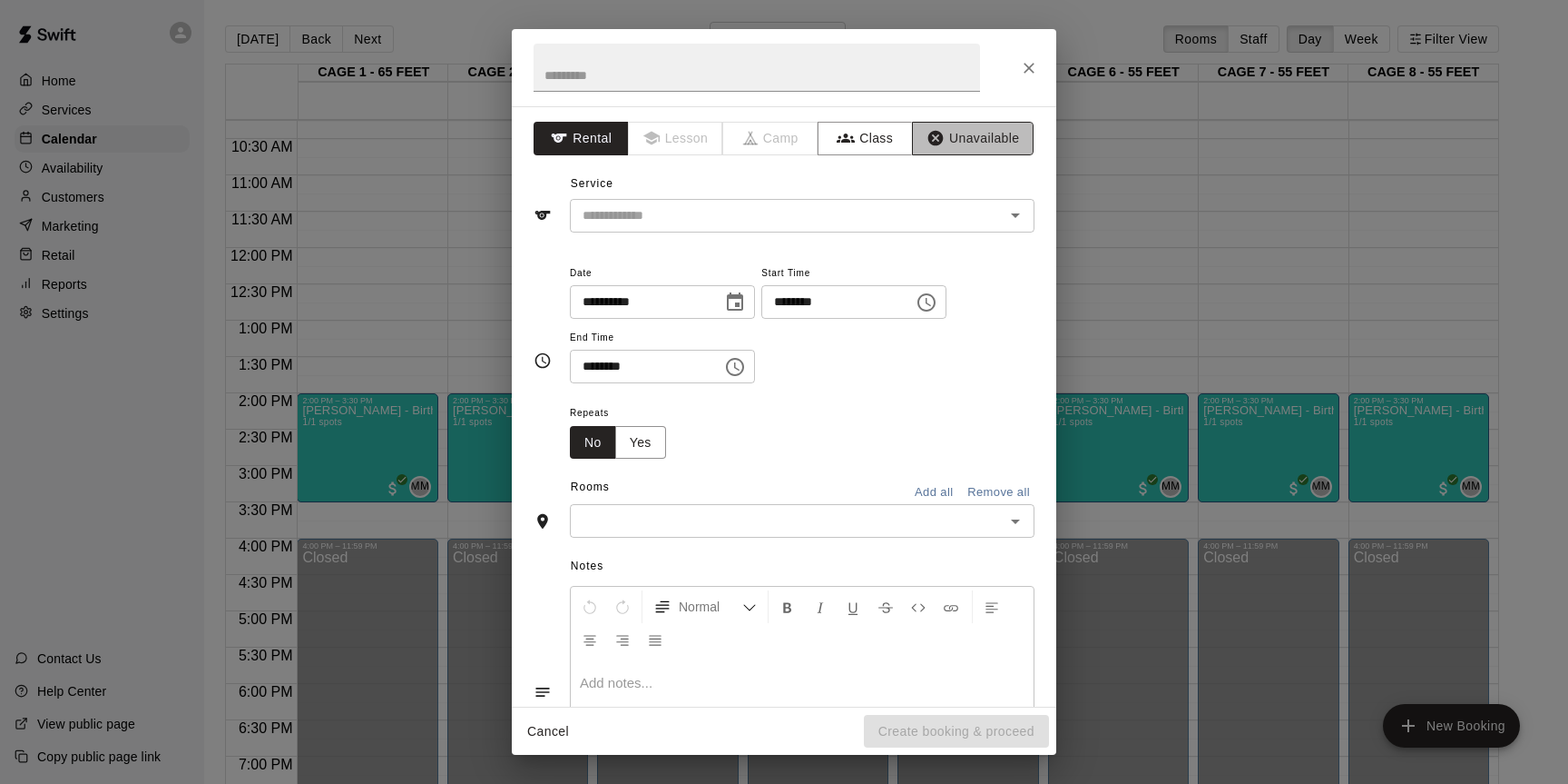
click at [943, 142] on icon "button" at bounding box center [935, 138] width 18 height 18
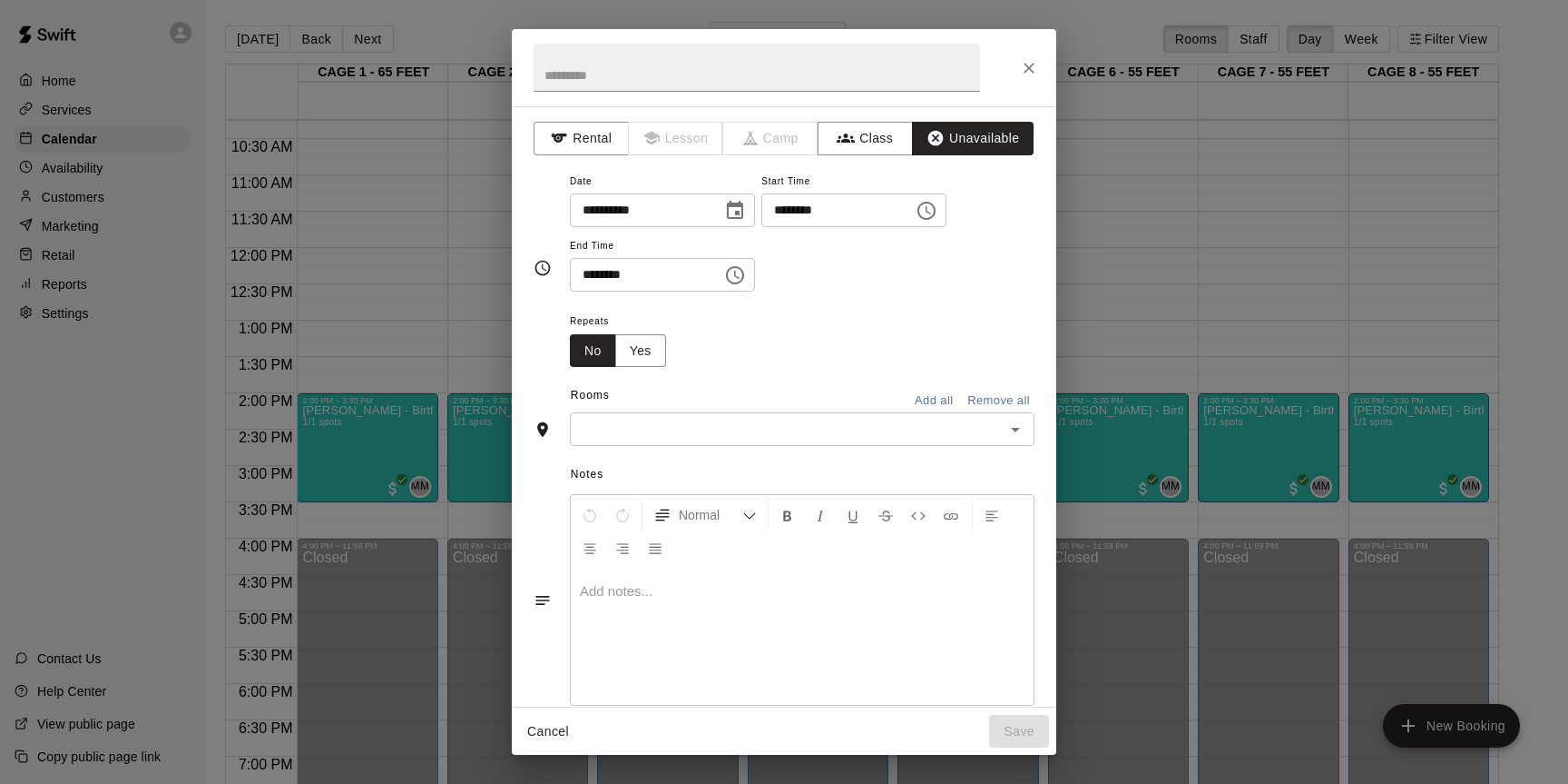
click at [944, 210] on button "Choose time, selected time is 9:00 AM" at bounding box center [927, 211] width 37 height 37
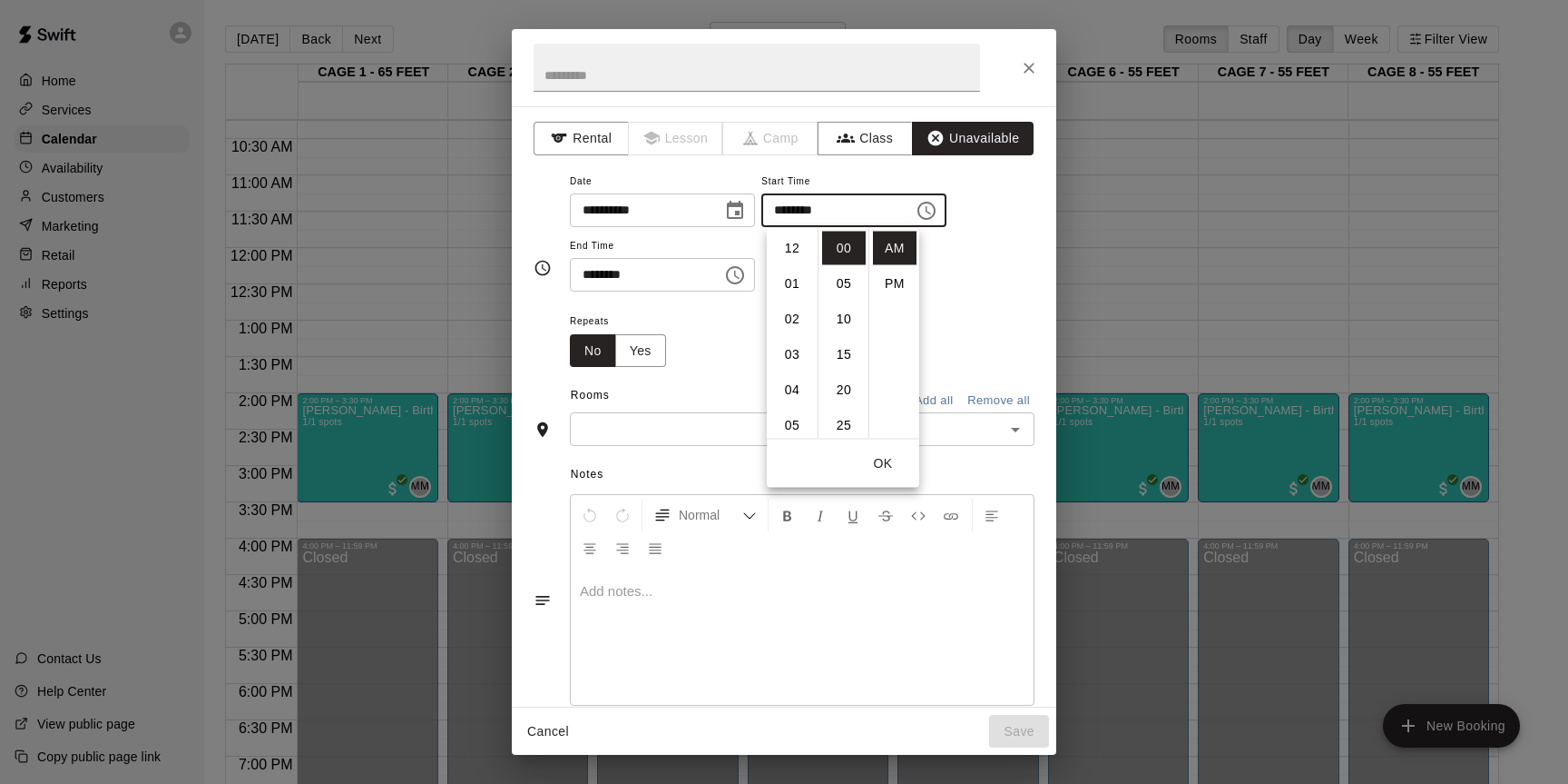
scroll to position [319, 0]
click at [879, 276] on li "PM" at bounding box center [894, 284] width 43 height 34
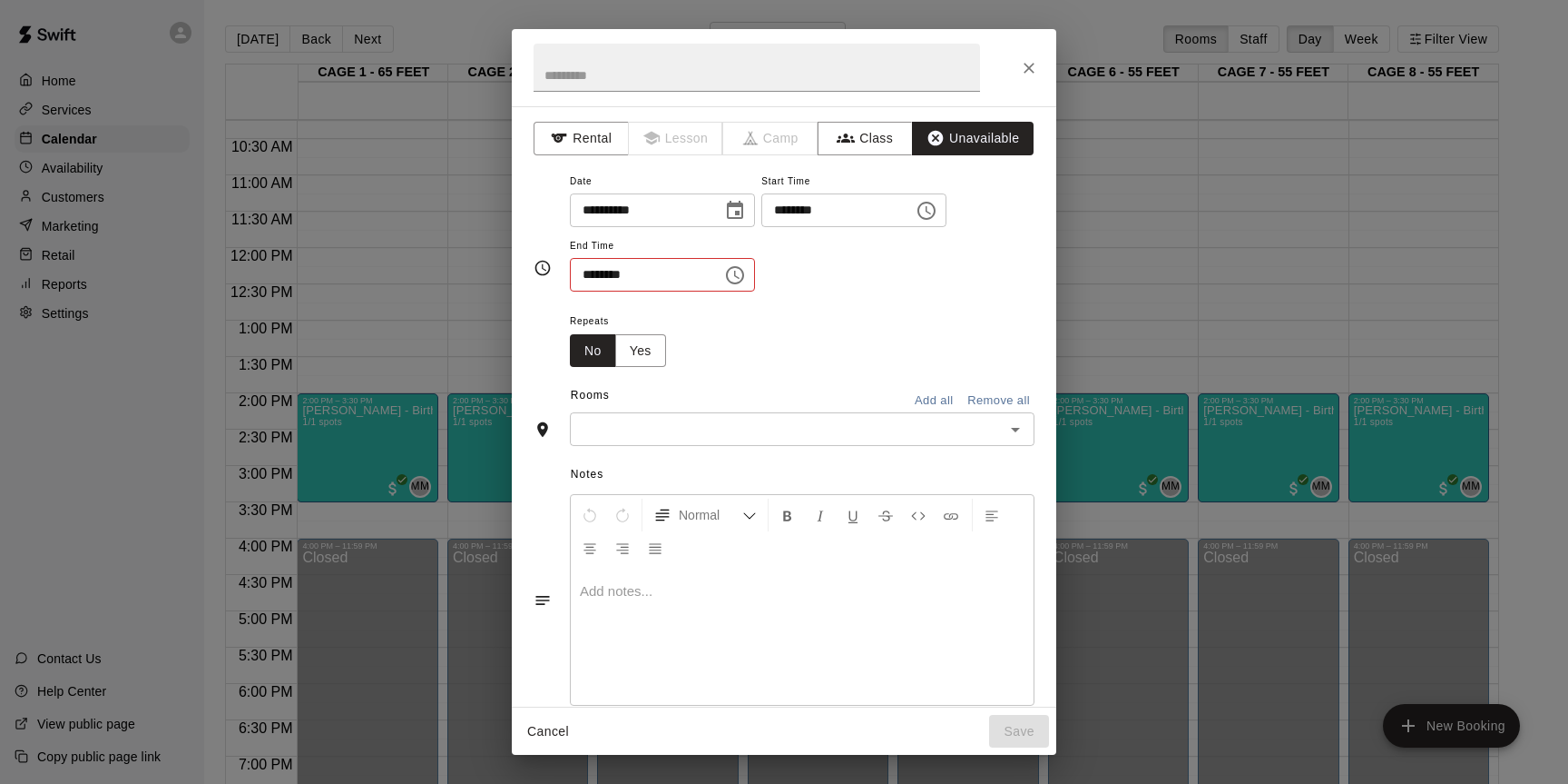
scroll to position [33, 0]
click at [931, 211] on icon "Choose time, selected time is 9:00 PM" at bounding box center [928, 210] width 6 height 8
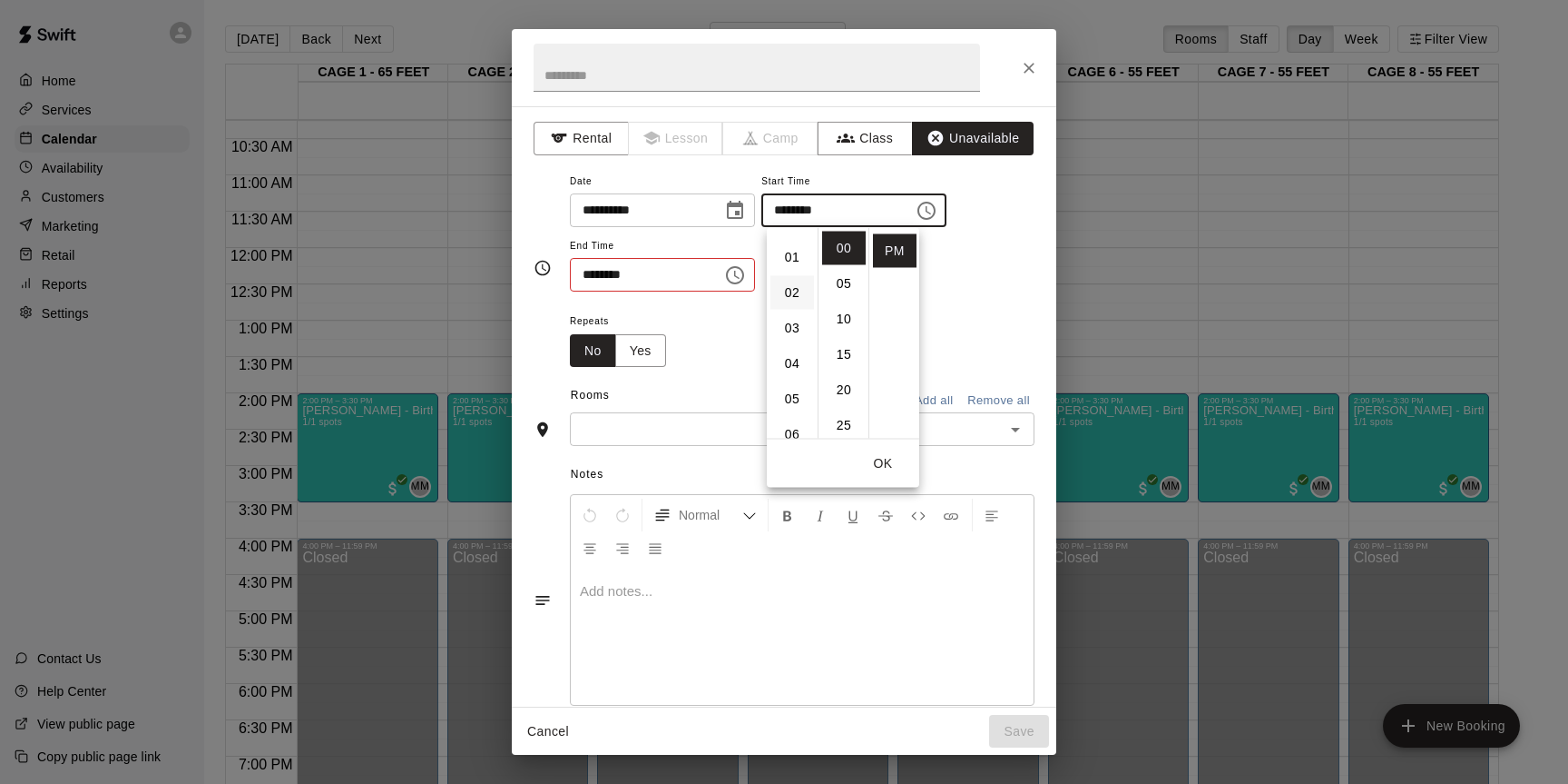
scroll to position [25, 0]
click at [794, 267] on li "01" at bounding box center [791, 257] width 43 height 34
click at [838, 406] on li "30" at bounding box center [843, 421] width 43 height 34
type input "********"
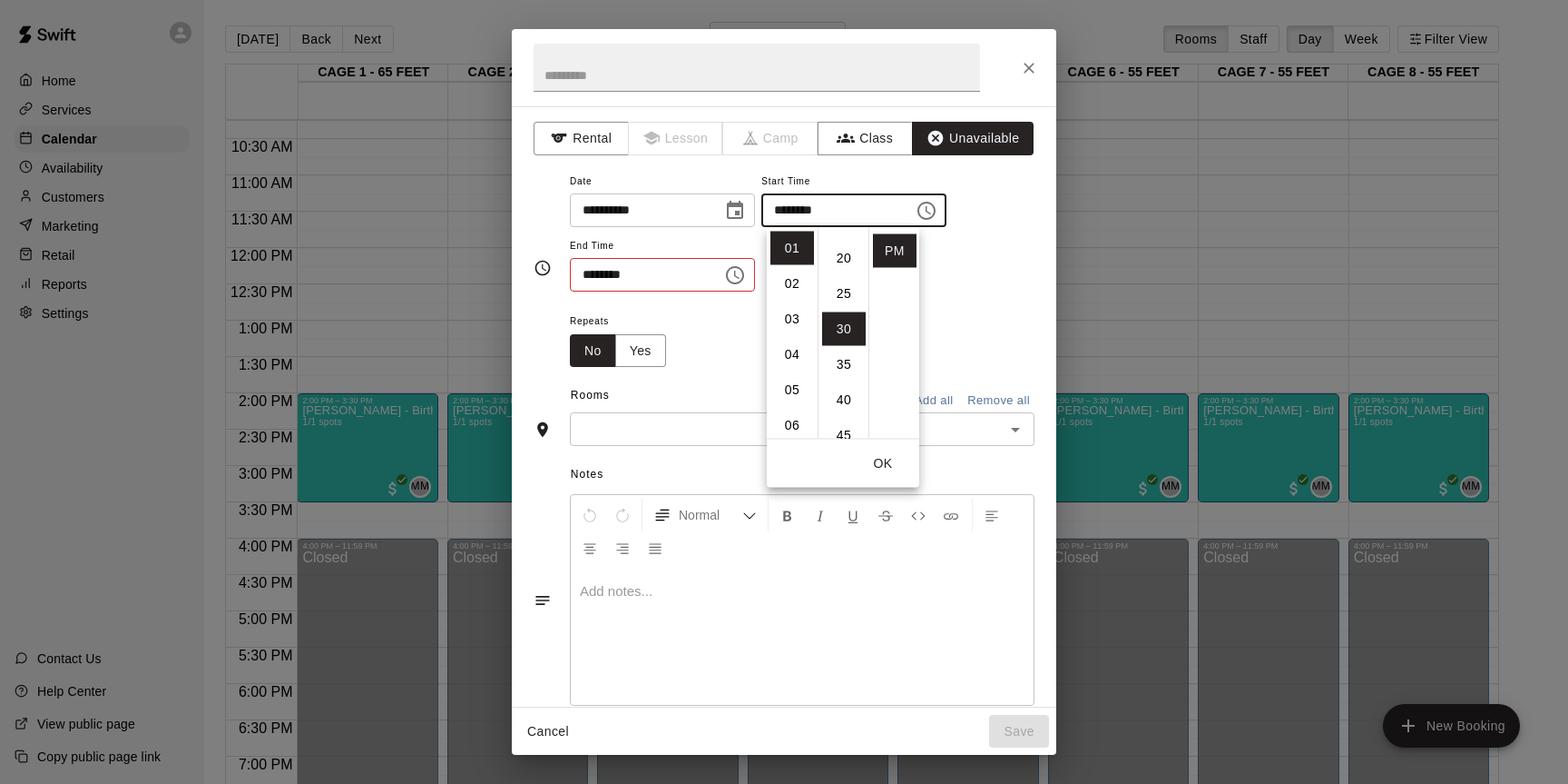
scroll to position [212, 0]
click at [973, 348] on div "Repeats No Yes" at bounding box center [802, 338] width 465 height 57
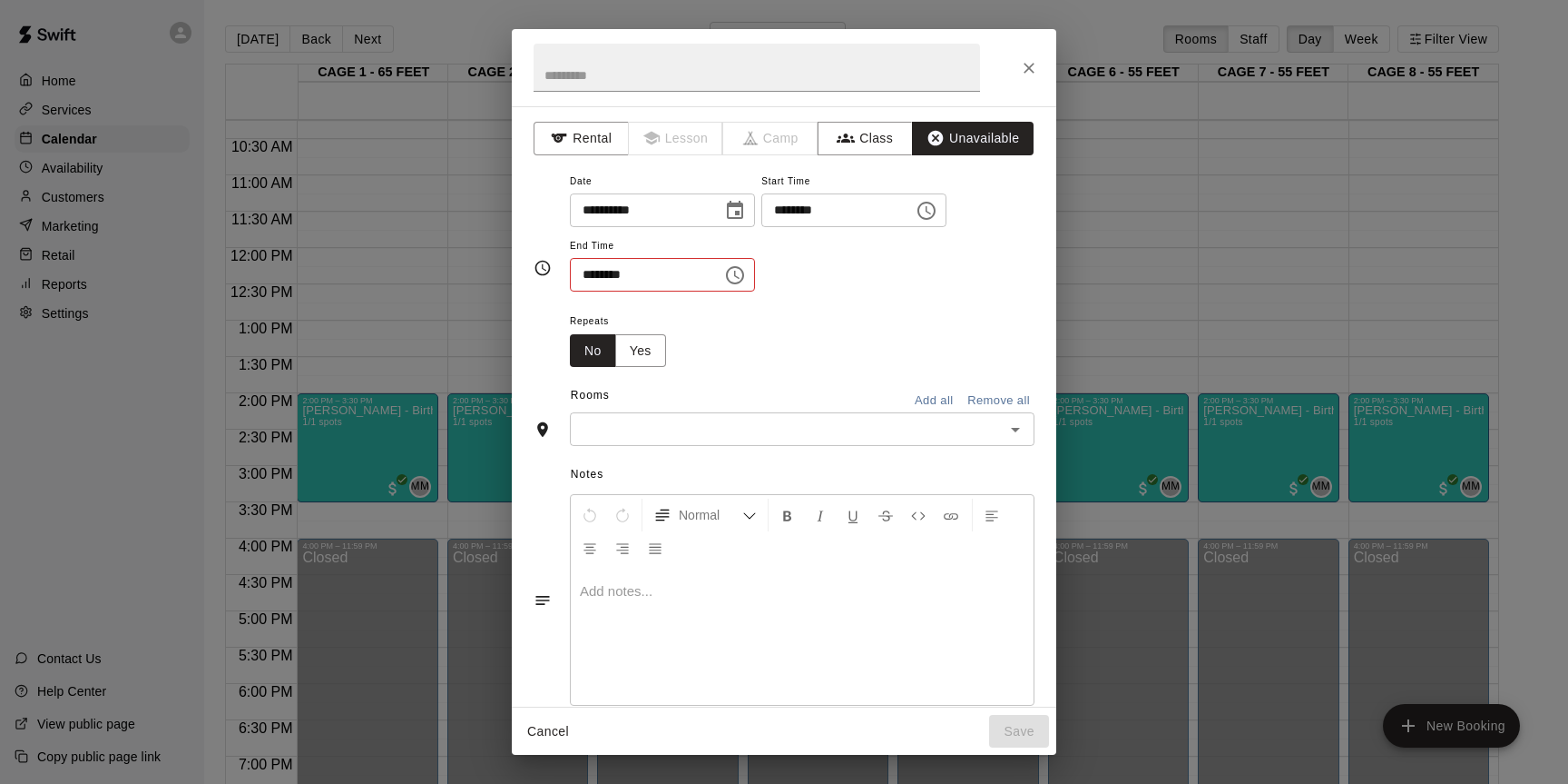
click at [745, 275] on icon "Choose time, selected time is 9:30 AM" at bounding box center [734, 275] width 22 height 22
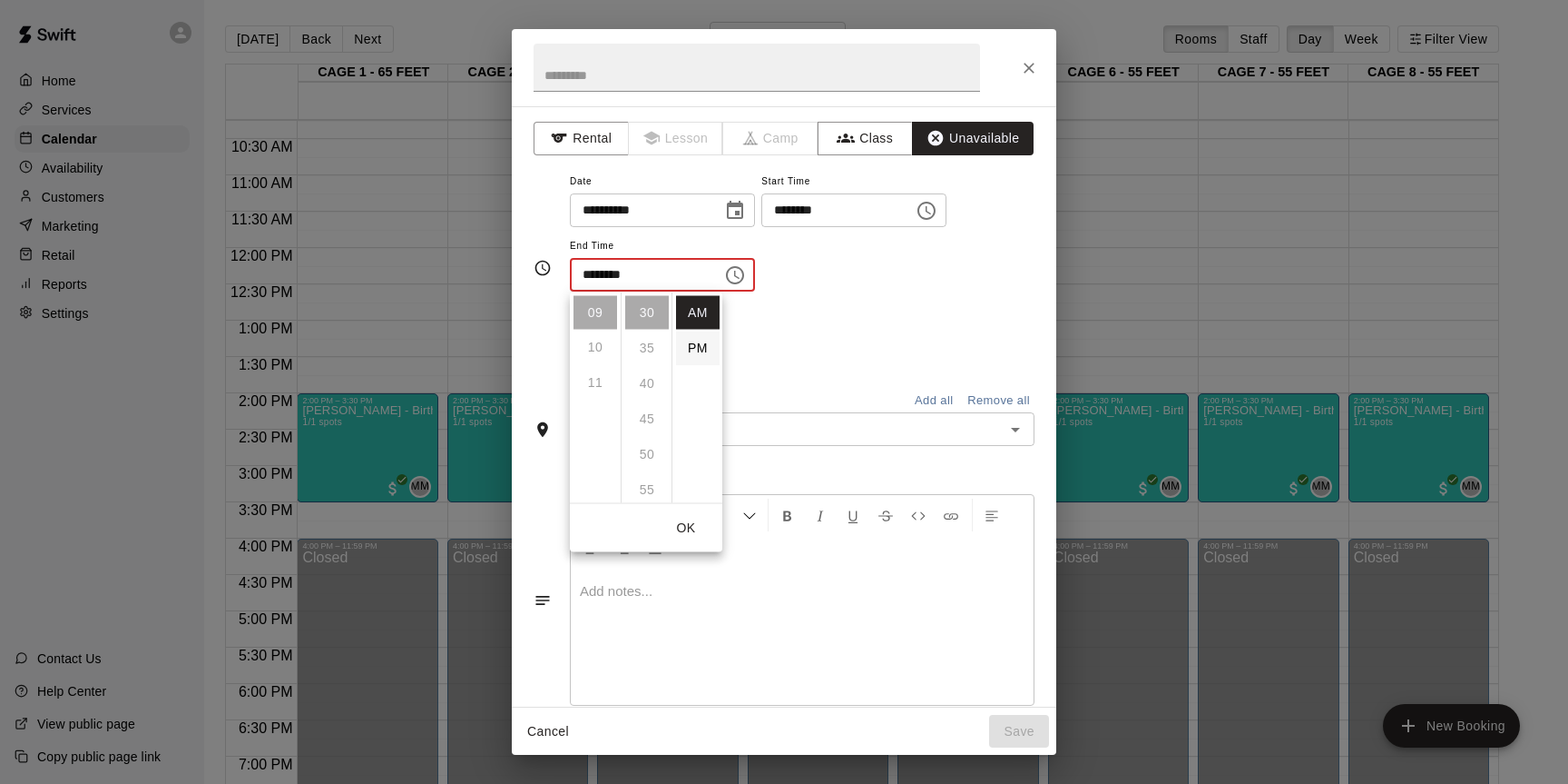
click at [709, 349] on li "PM" at bounding box center [697, 348] width 43 height 34
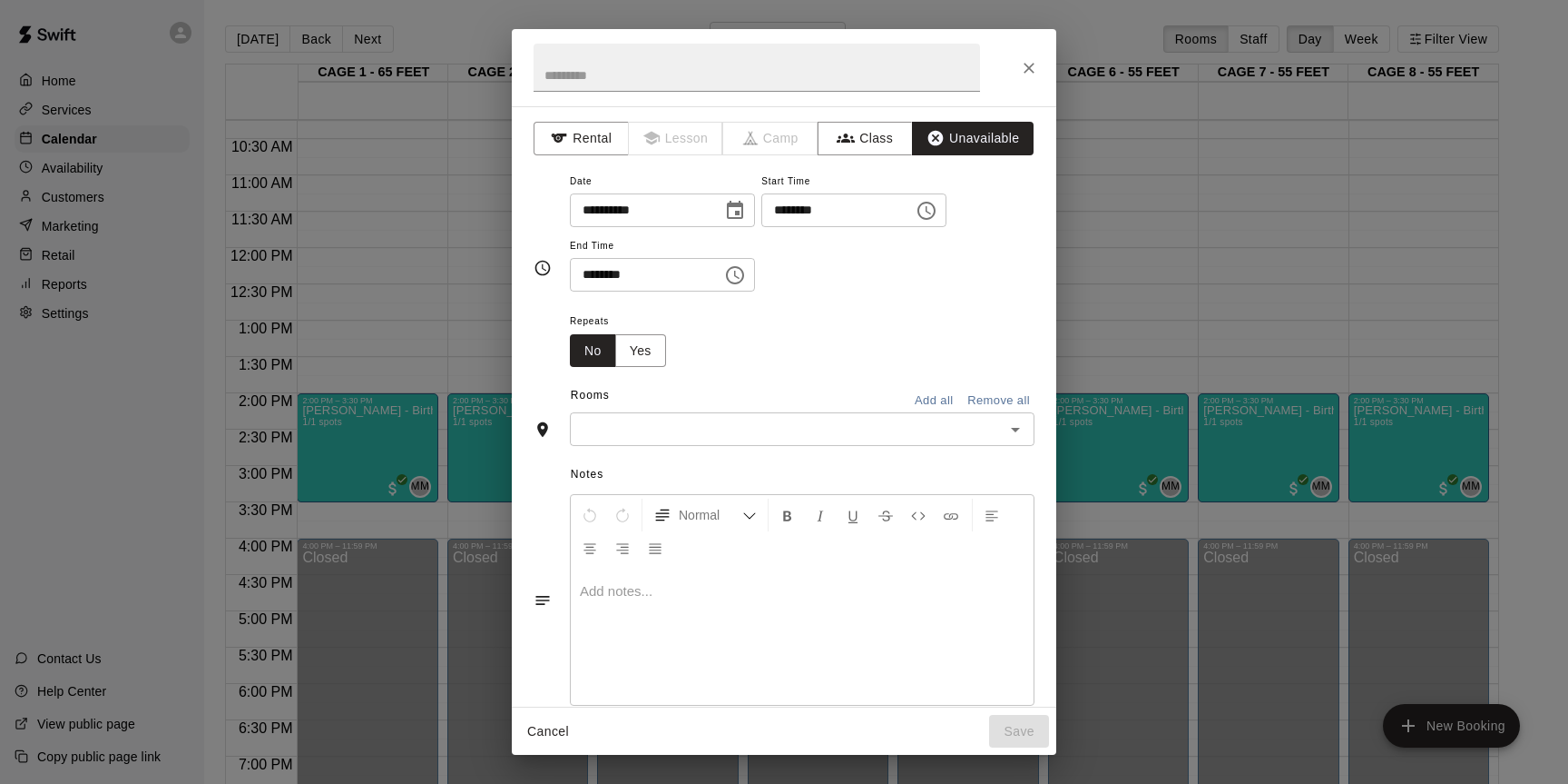
scroll to position [33, 0]
click at [744, 274] on icon "Choose time, selected time is 9:30 PM" at bounding box center [734, 275] width 18 height 18
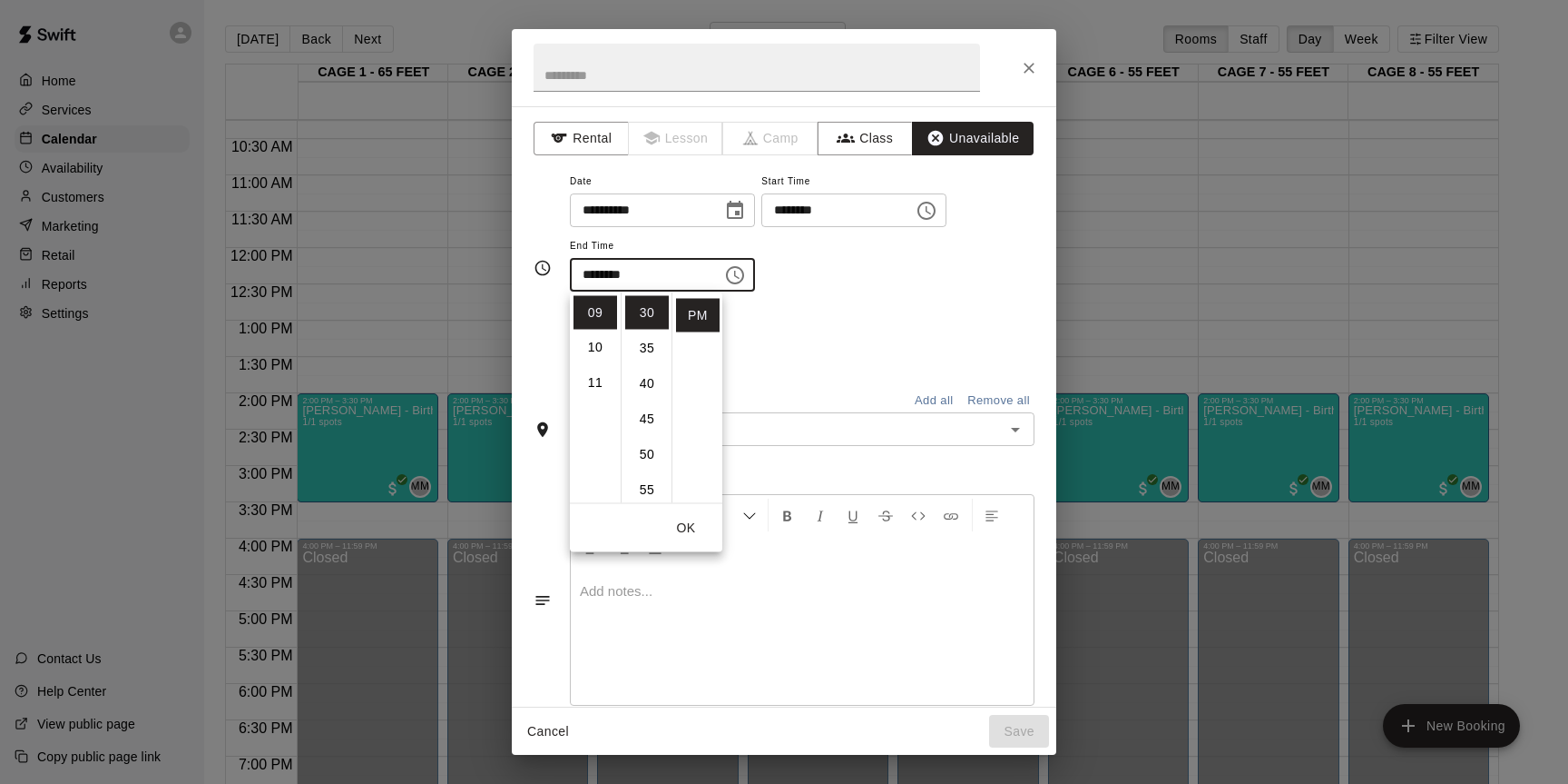
scroll to position [0, 0]
click at [647, 326] on li "00" at bounding box center [647, 312] width 43 height 34
click at [594, 375] on li "02" at bounding box center [595, 383] width 43 height 34
type input "********"
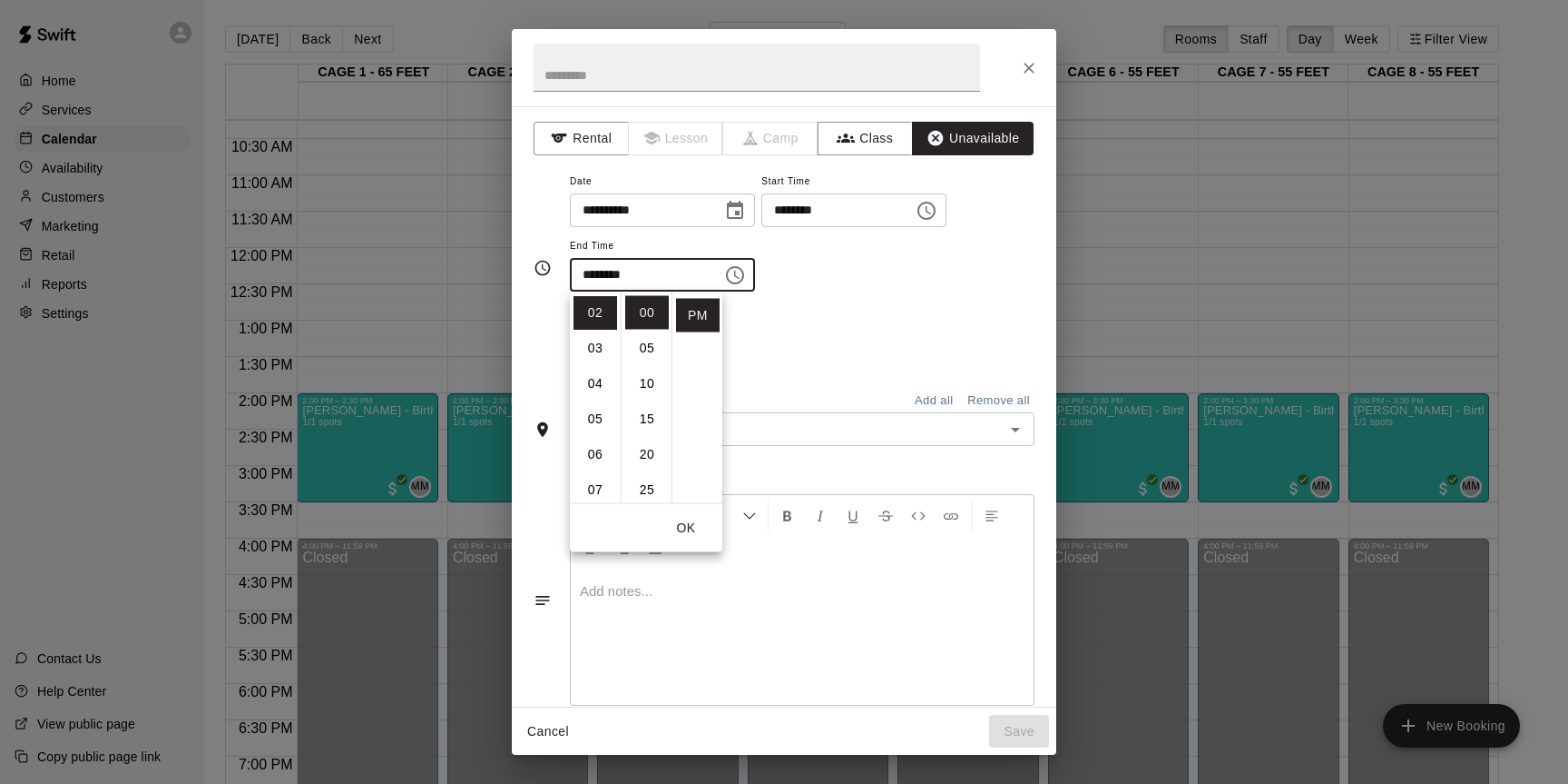
click at [936, 313] on div "Repeats No Yes" at bounding box center [802, 338] width 465 height 57
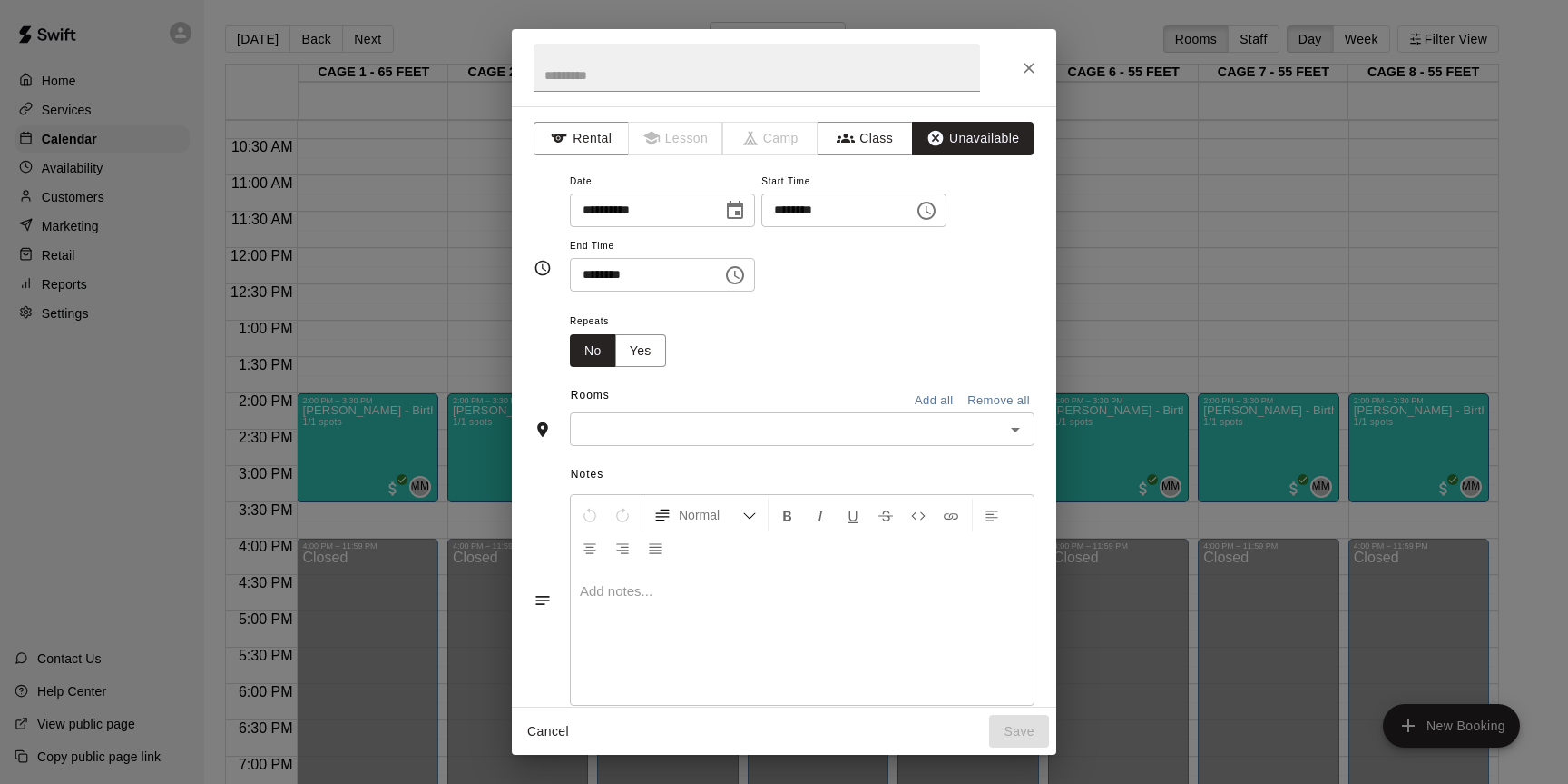
click at [924, 395] on button "Add all" at bounding box center [934, 400] width 58 height 28
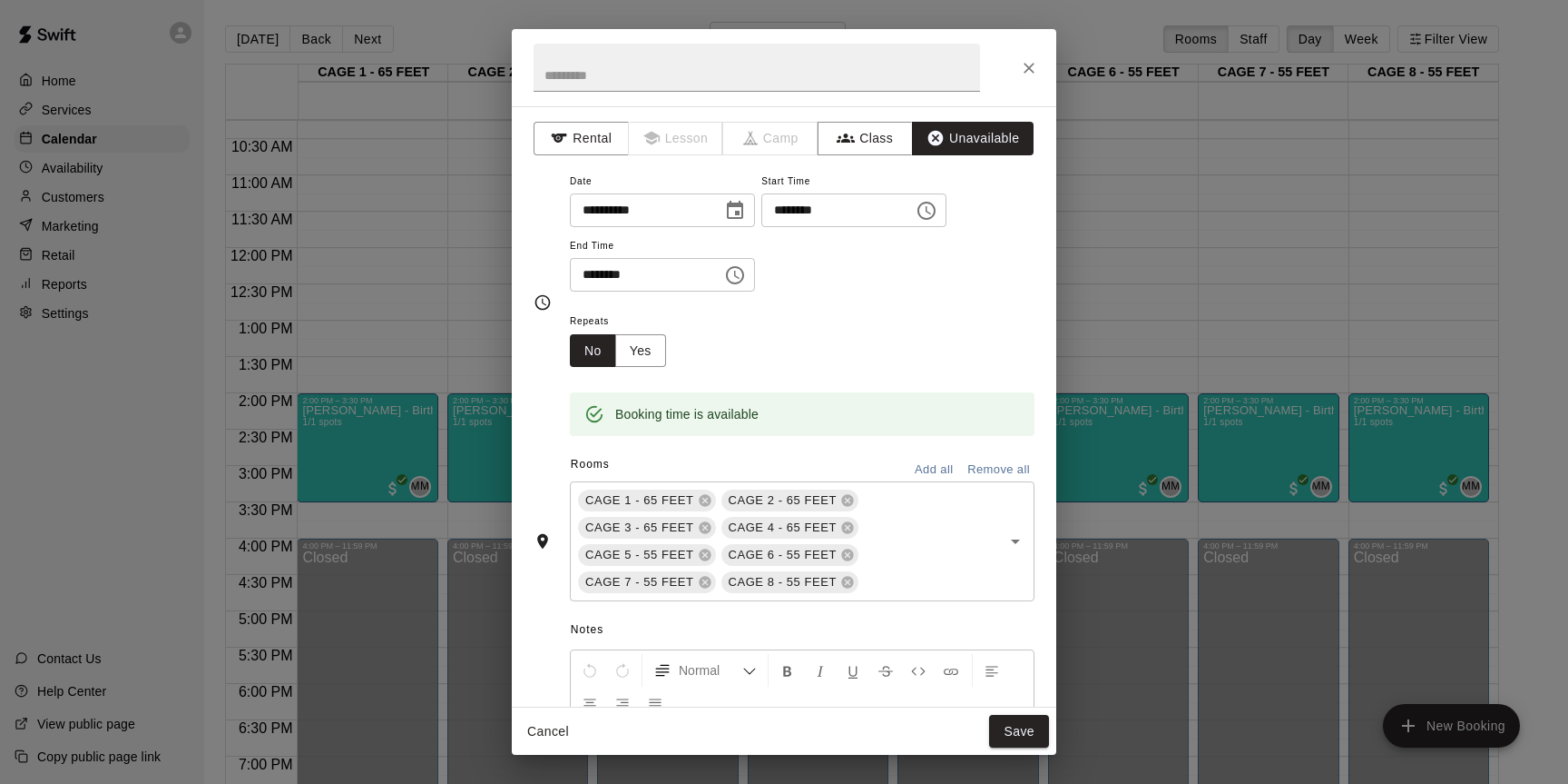
click at [1004, 718] on button "Save" at bounding box center [1019, 731] width 60 height 34
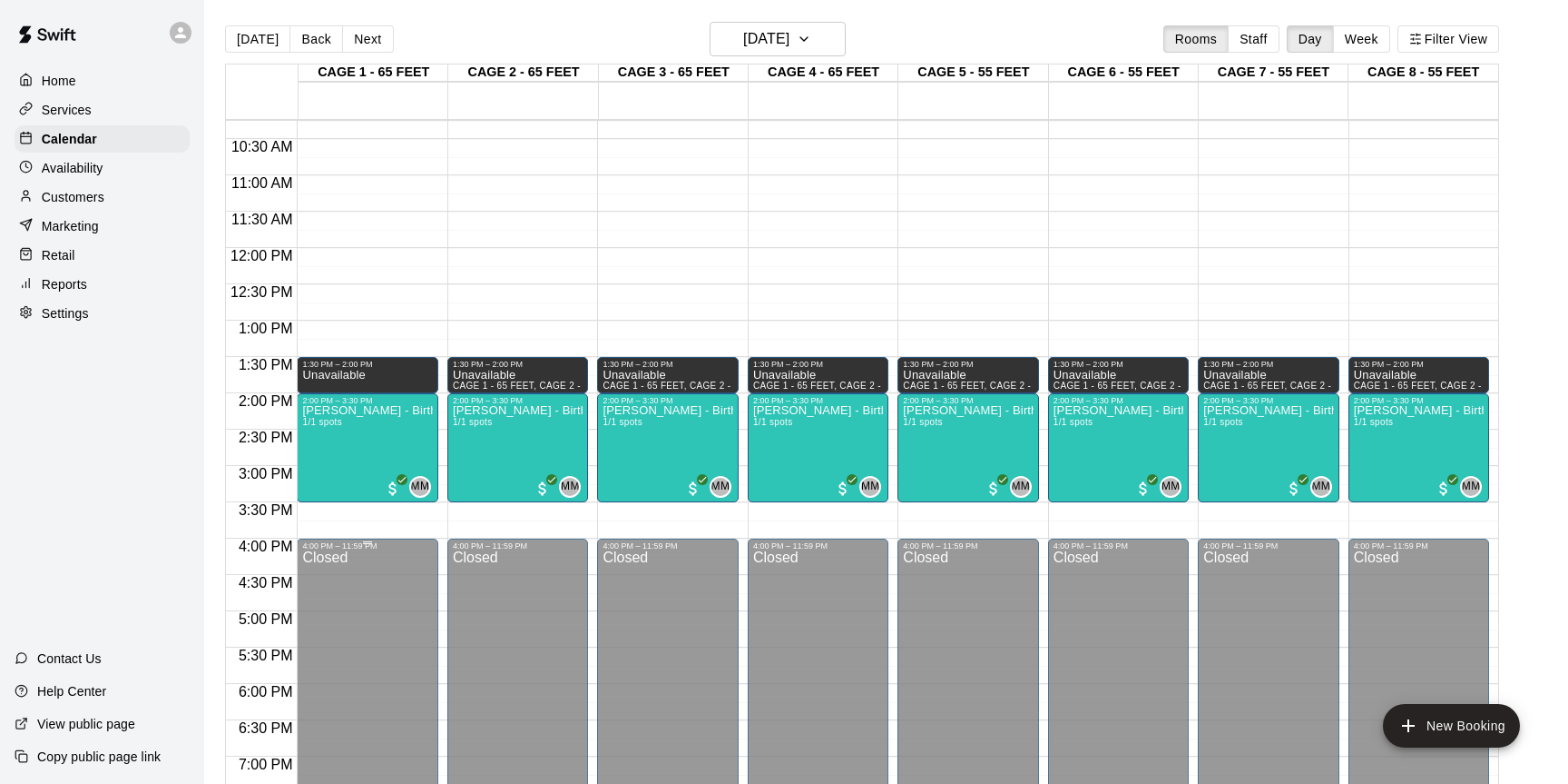
click at [1416, 720] on icon "add" at bounding box center [1408, 725] width 22 height 22
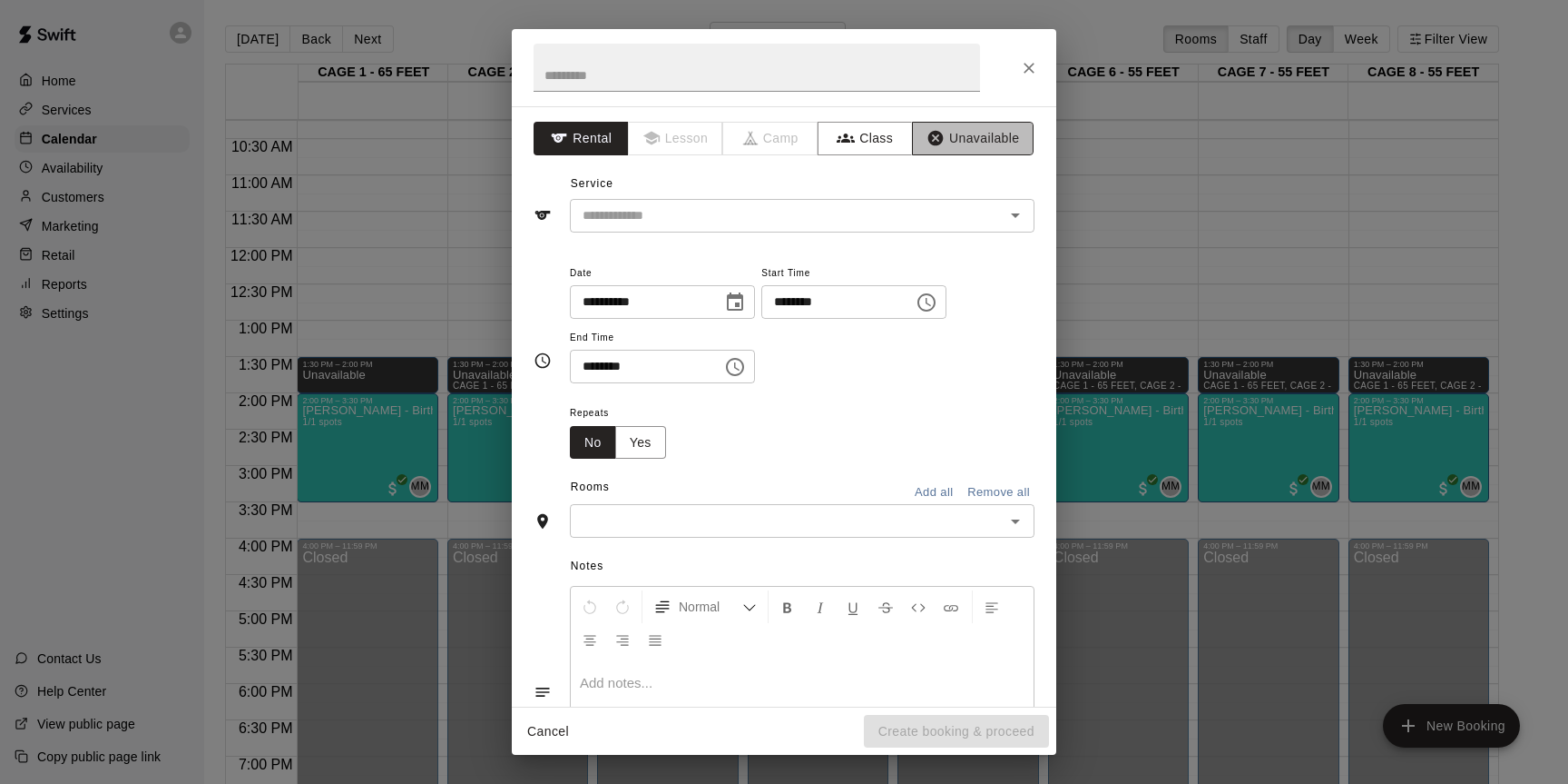
click at [968, 134] on button "Unavailable" at bounding box center [972, 138] width 121 height 34
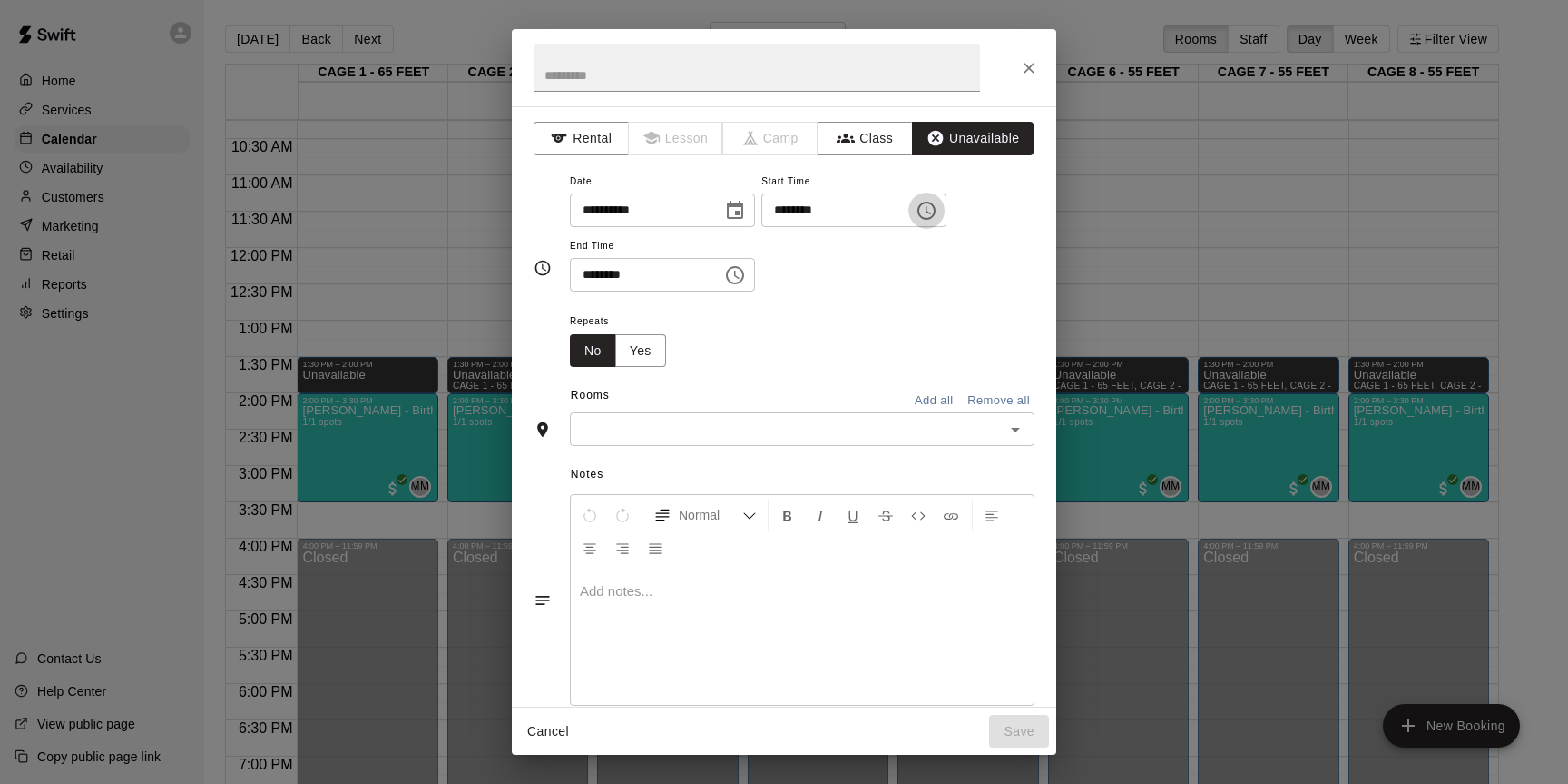
click at [936, 212] on icon "Choose time, selected time is 9:00 AM" at bounding box center [926, 210] width 18 height 18
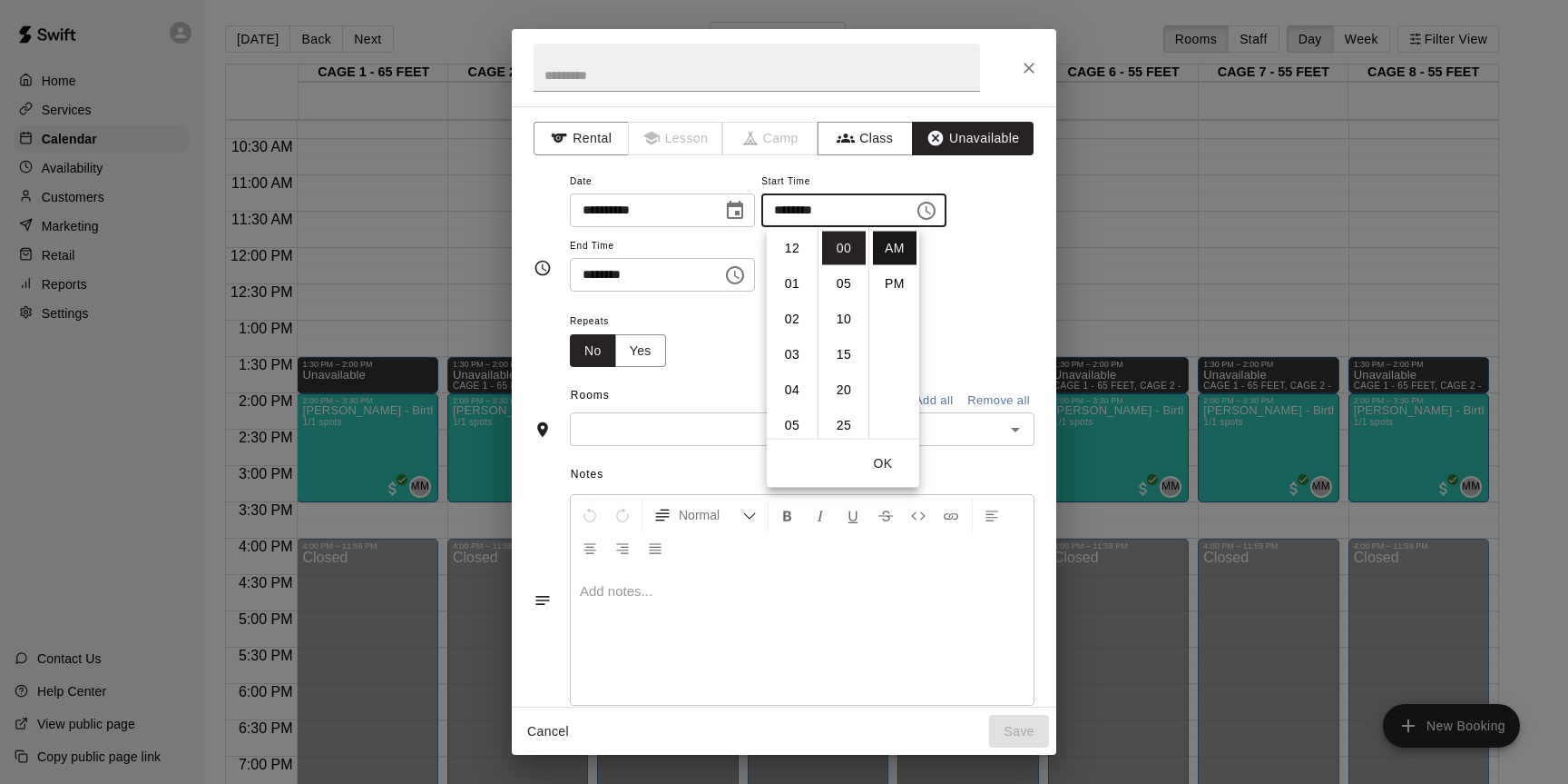
scroll to position [319, 0]
click at [881, 271] on li "PM" at bounding box center [894, 284] width 43 height 34
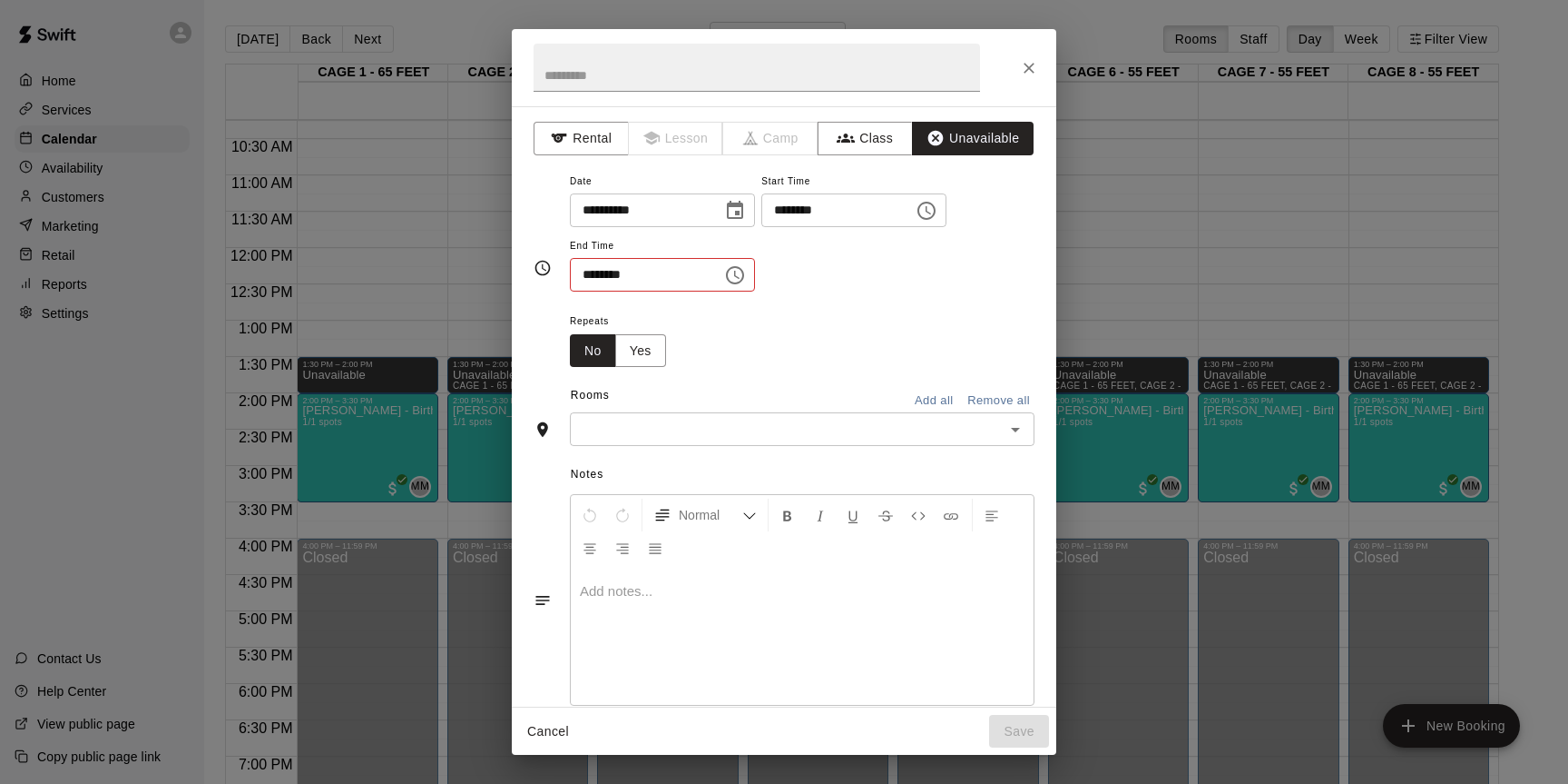
scroll to position [33, 0]
click at [938, 215] on icon "Choose time, selected time is 9:00 PM" at bounding box center [926, 210] width 22 height 22
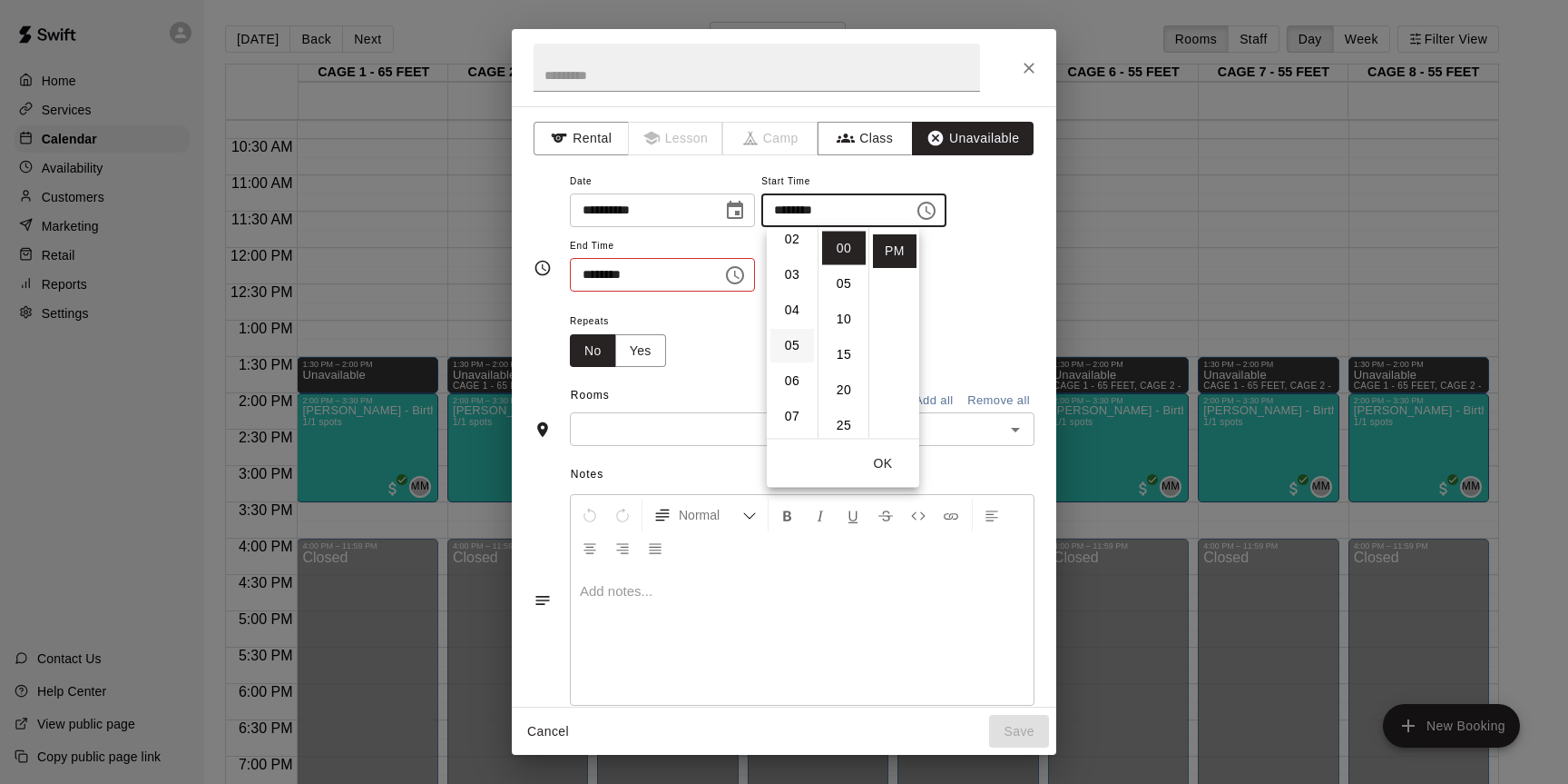
scroll to position [0, 0]
click at [795, 343] on li "03" at bounding box center [791, 354] width 43 height 34
click at [840, 418] on li "30" at bounding box center [843, 428] width 43 height 34
type input "********"
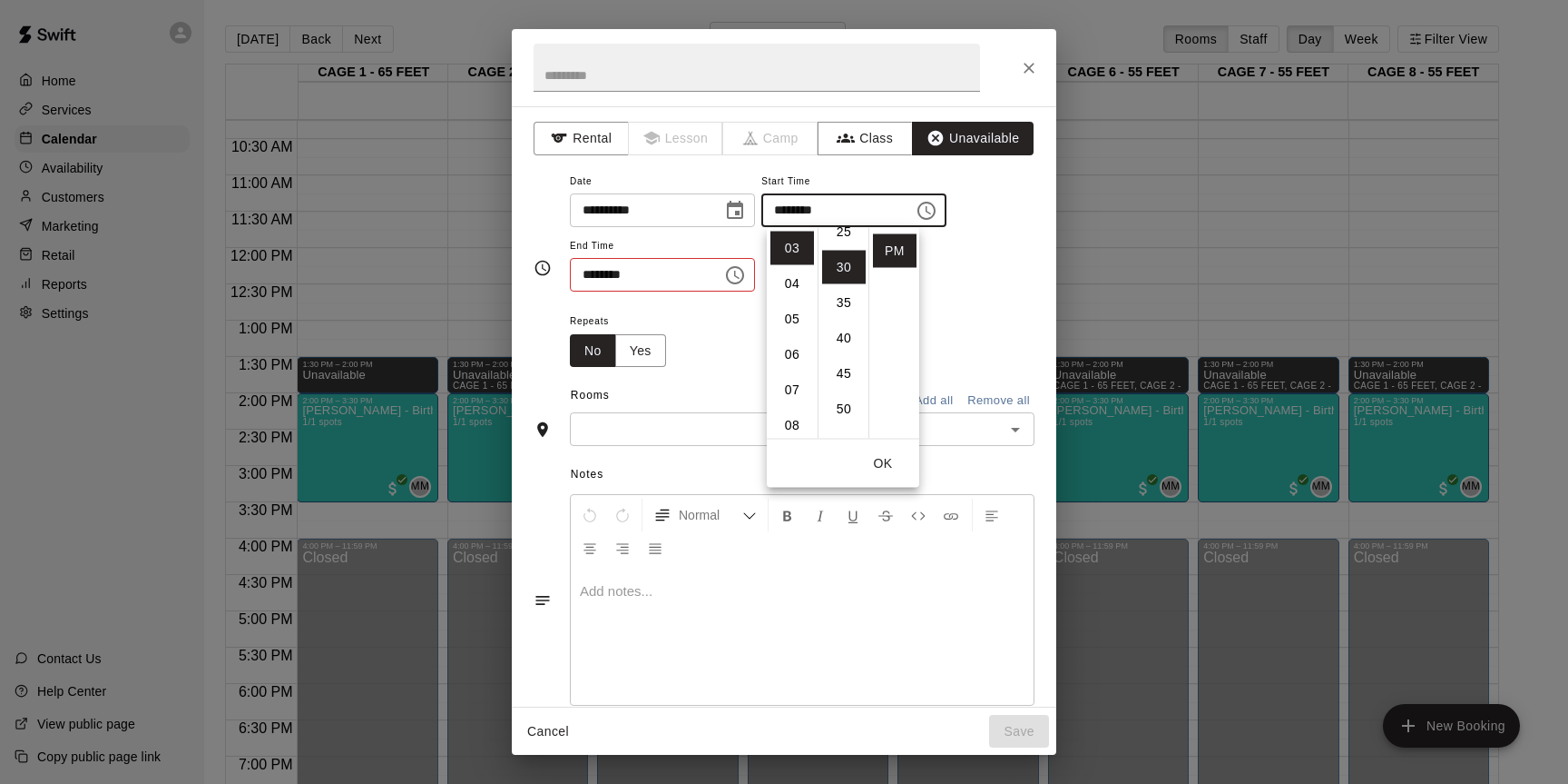
scroll to position [212, 0]
click at [721, 346] on div "Repeats No Yes" at bounding box center [802, 338] width 465 height 57
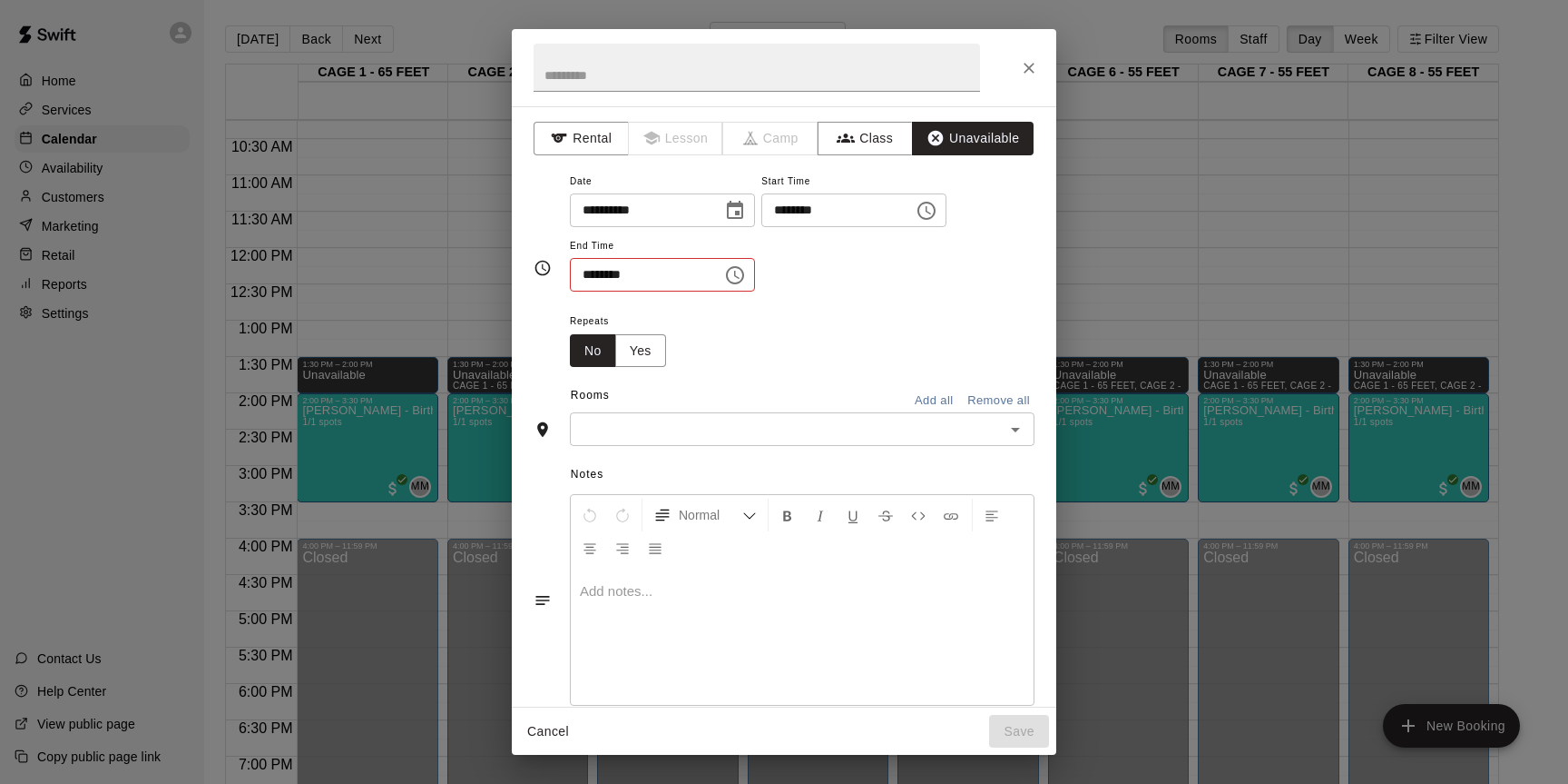
click at [738, 278] on icon "Choose time, selected time is 9:30 AM" at bounding box center [734, 275] width 22 height 22
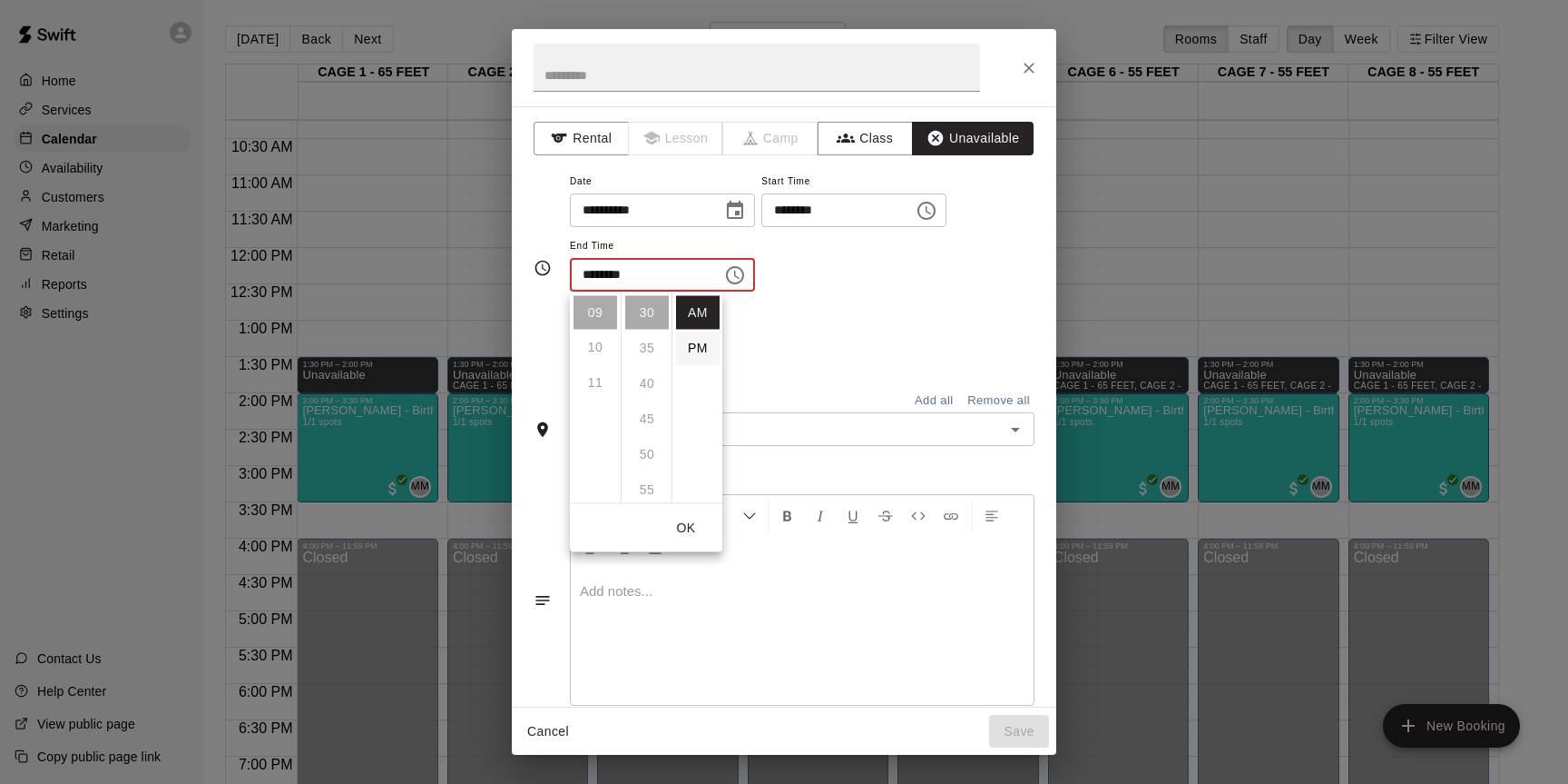
click at [684, 344] on li "PM" at bounding box center [697, 348] width 43 height 34
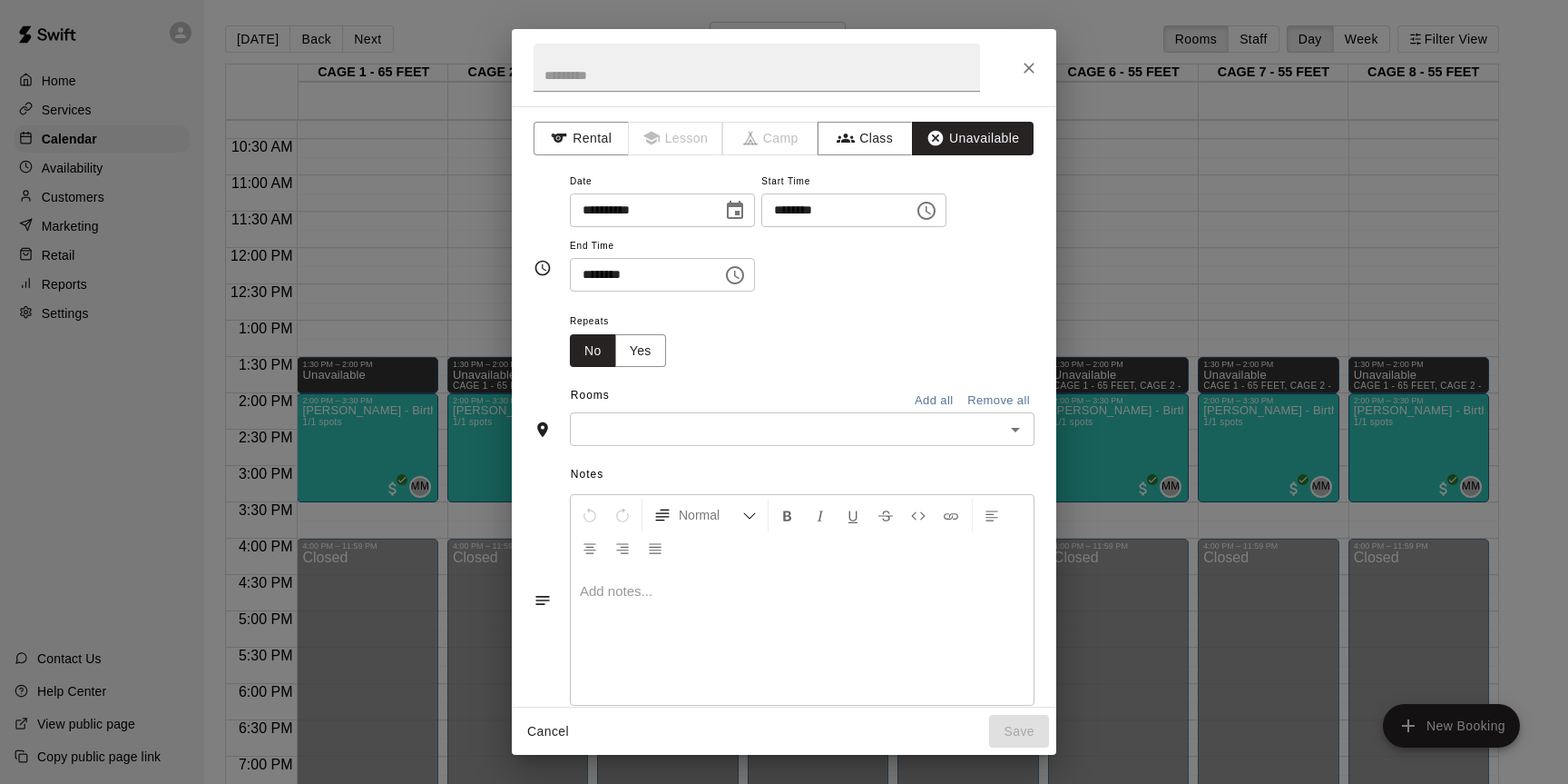
scroll to position [33, 0]
click at [730, 282] on icon "Choose time, selected time is 9:30 PM" at bounding box center [734, 275] width 22 height 22
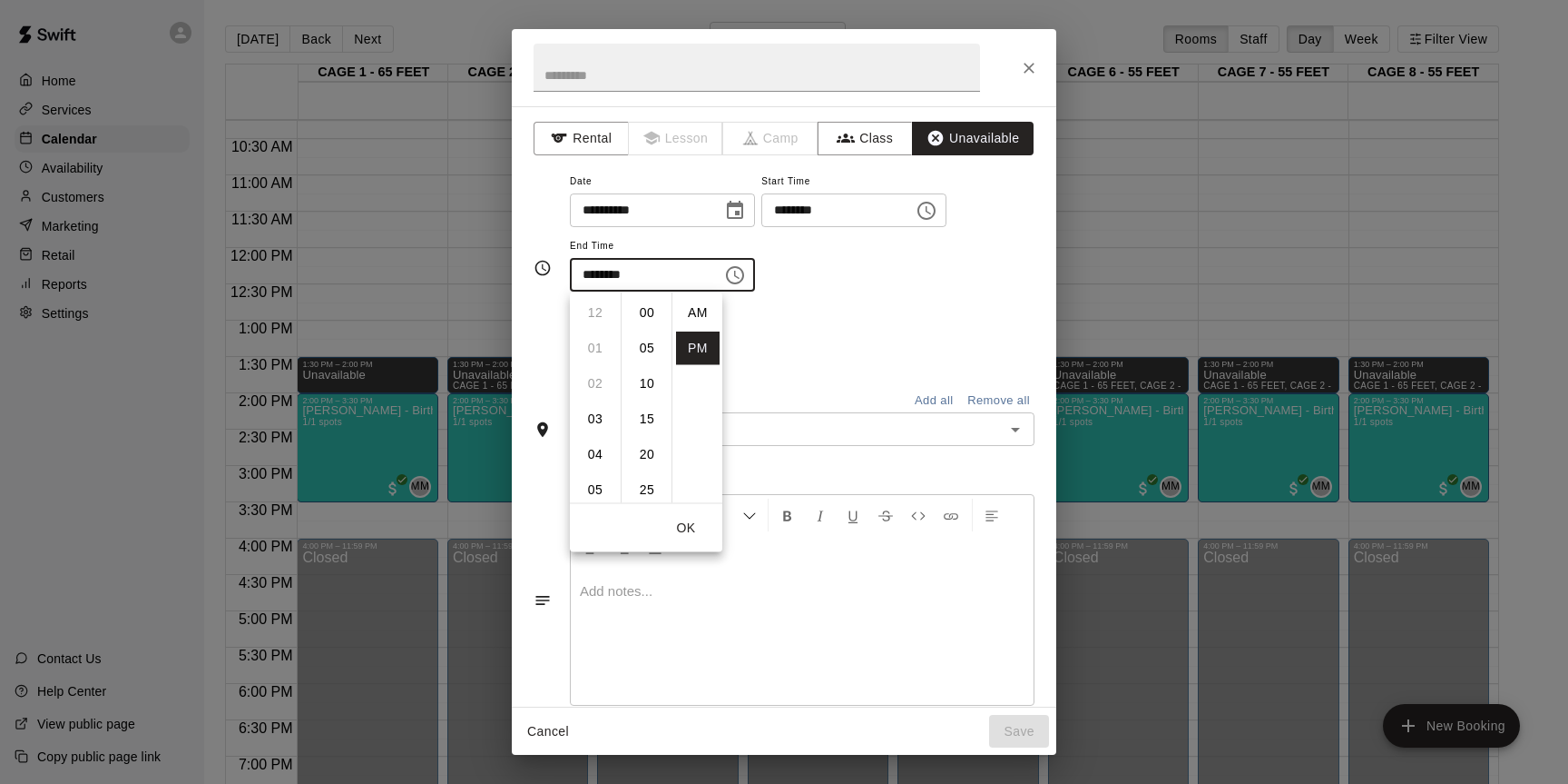
scroll to position [0, 0]
click at [593, 322] on li "04" at bounding box center [595, 312] width 43 height 34
drag, startPoint x: 646, startPoint y: 319, endPoint x: 683, endPoint y: 323, distance: 37.2
click at [646, 319] on li "00" at bounding box center [647, 312] width 43 height 34
type input "********"
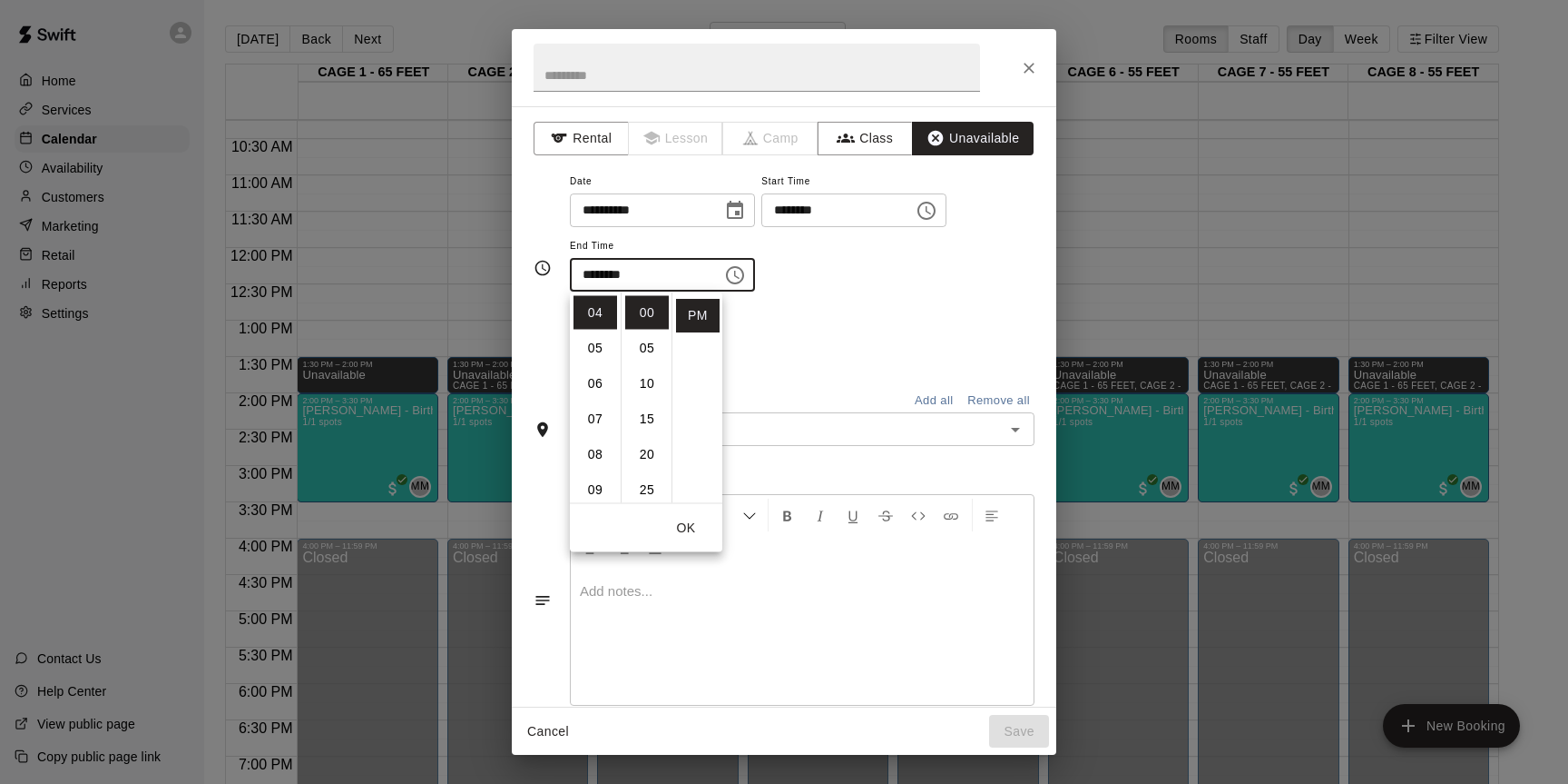
click at [781, 332] on div "Repeats No Yes" at bounding box center [802, 338] width 465 height 57
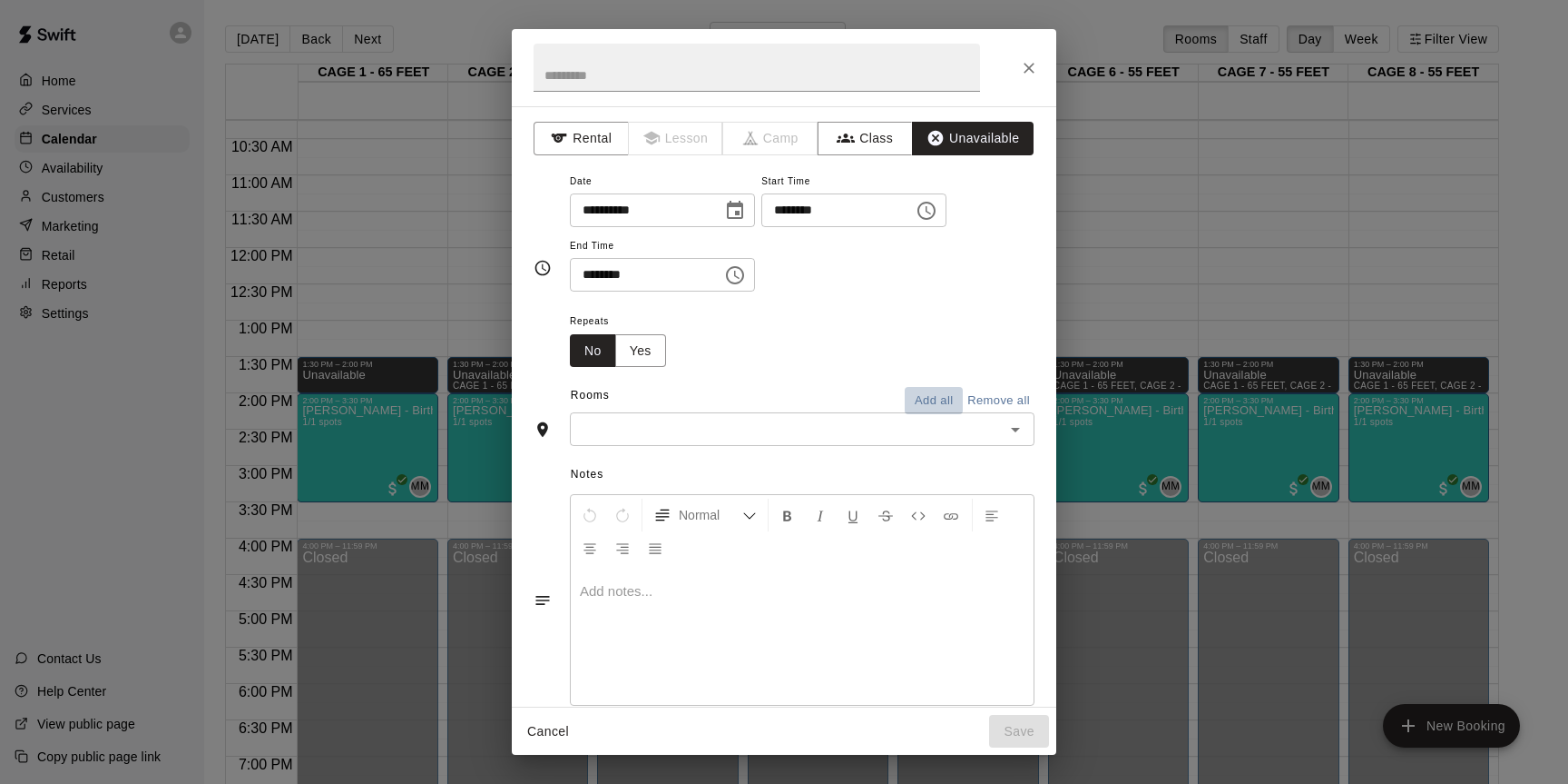
click at [930, 393] on button "Add all" at bounding box center [934, 400] width 58 height 28
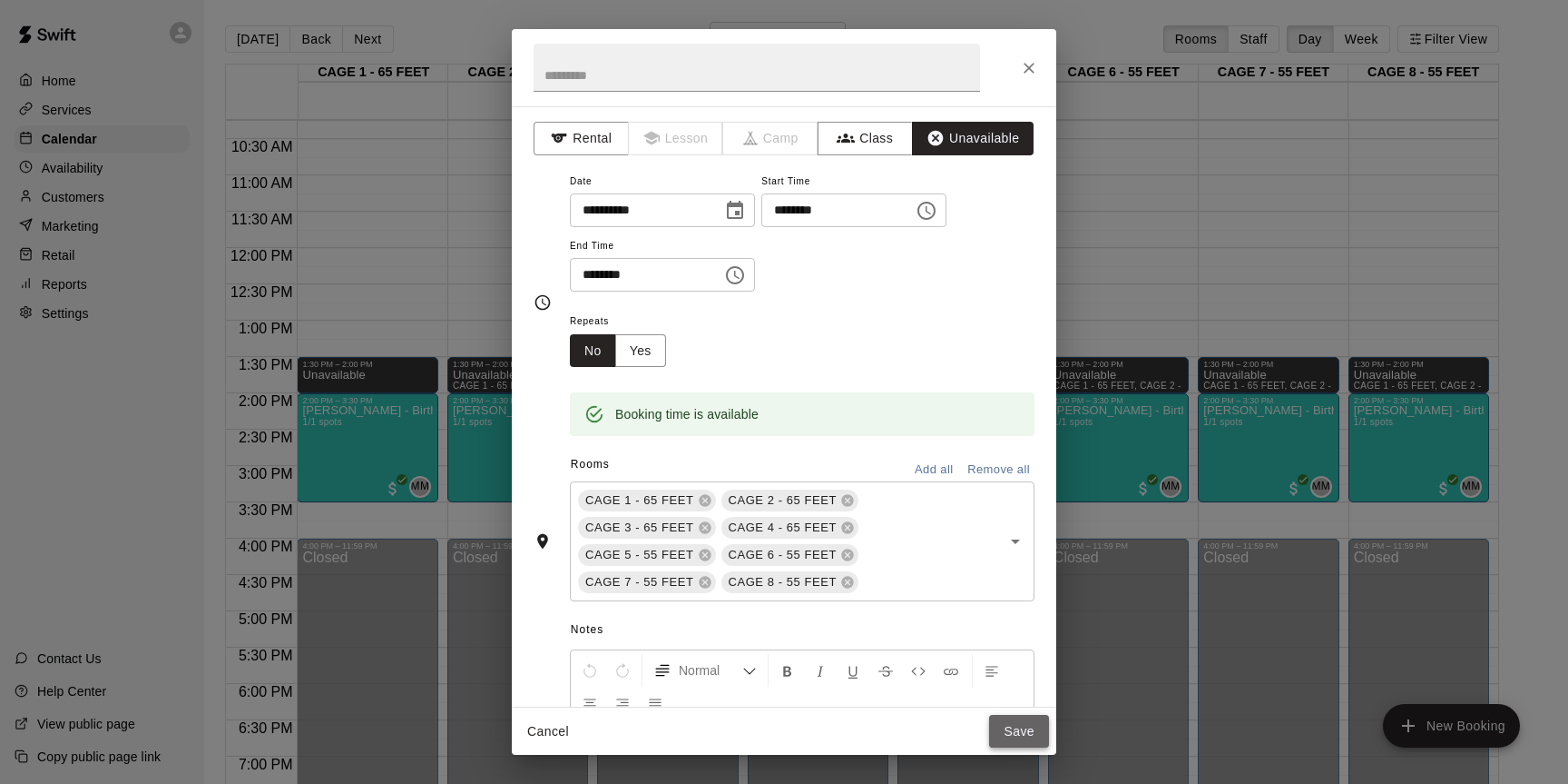
click at [1002, 728] on button "Save" at bounding box center [1019, 731] width 60 height 34
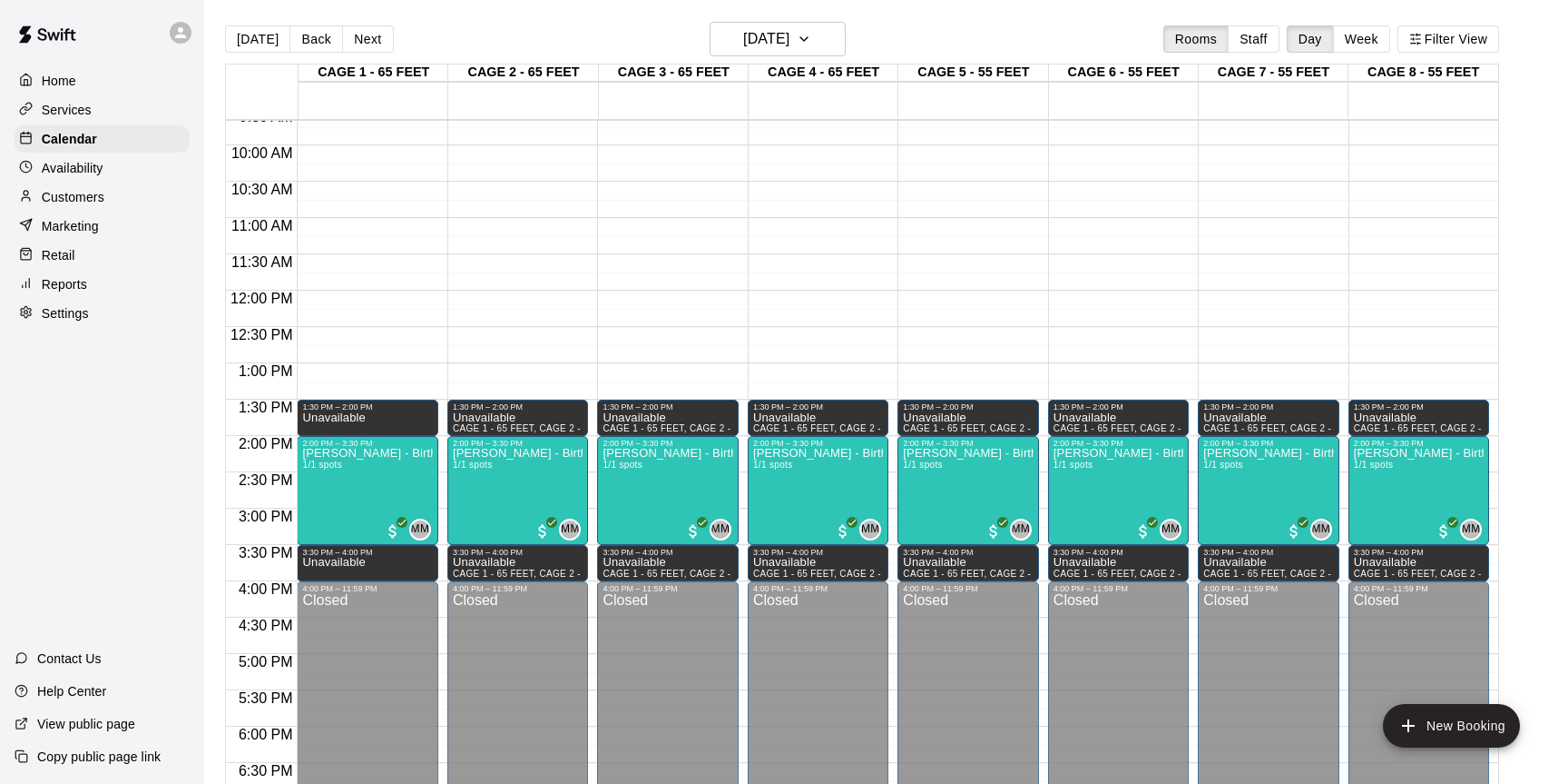
scroll to position [692, 0]
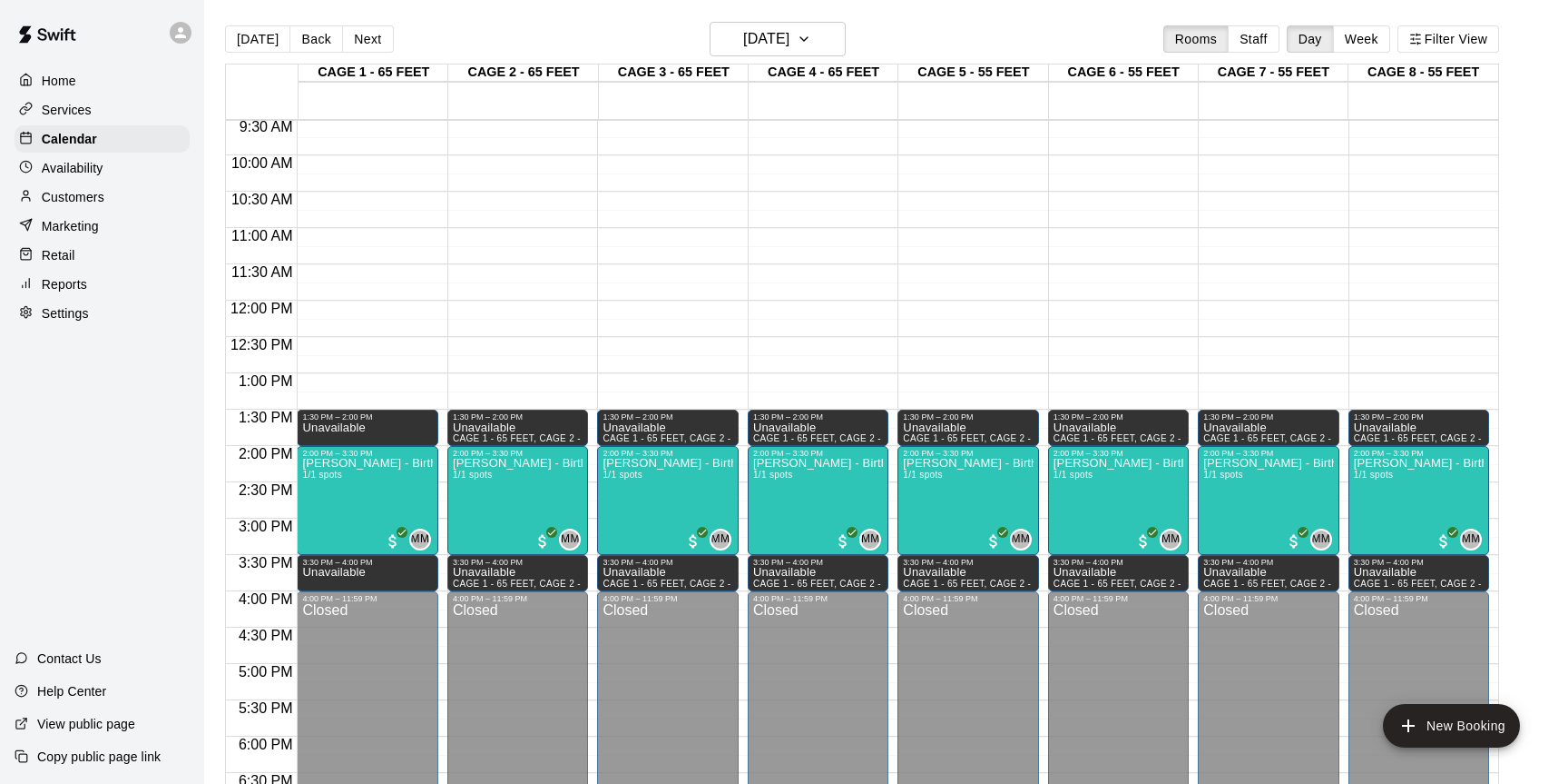
click at [56, 87] on p "Home" at bounding box center [59, 80] width 35 height 18
